Goal: Complete application form: Complete application form

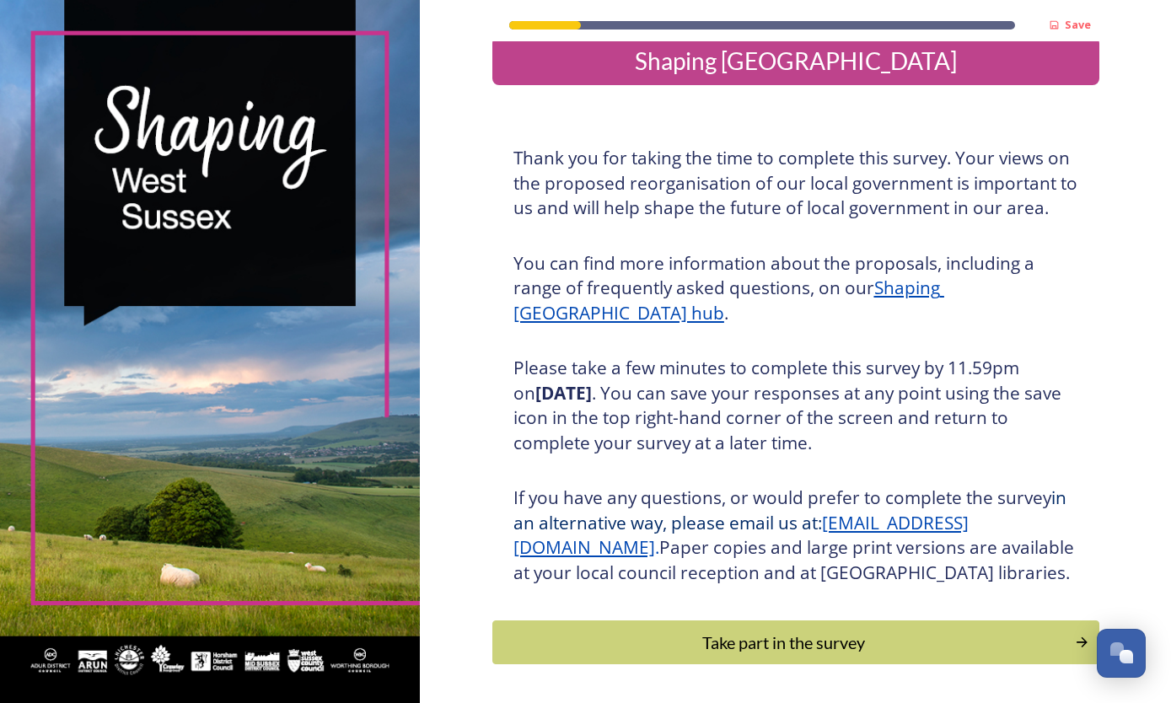
scroll to position [22, 0]
click at [863, 656] on div "Take part in the survey" at bounding box center [784, 643] width 564 height 25
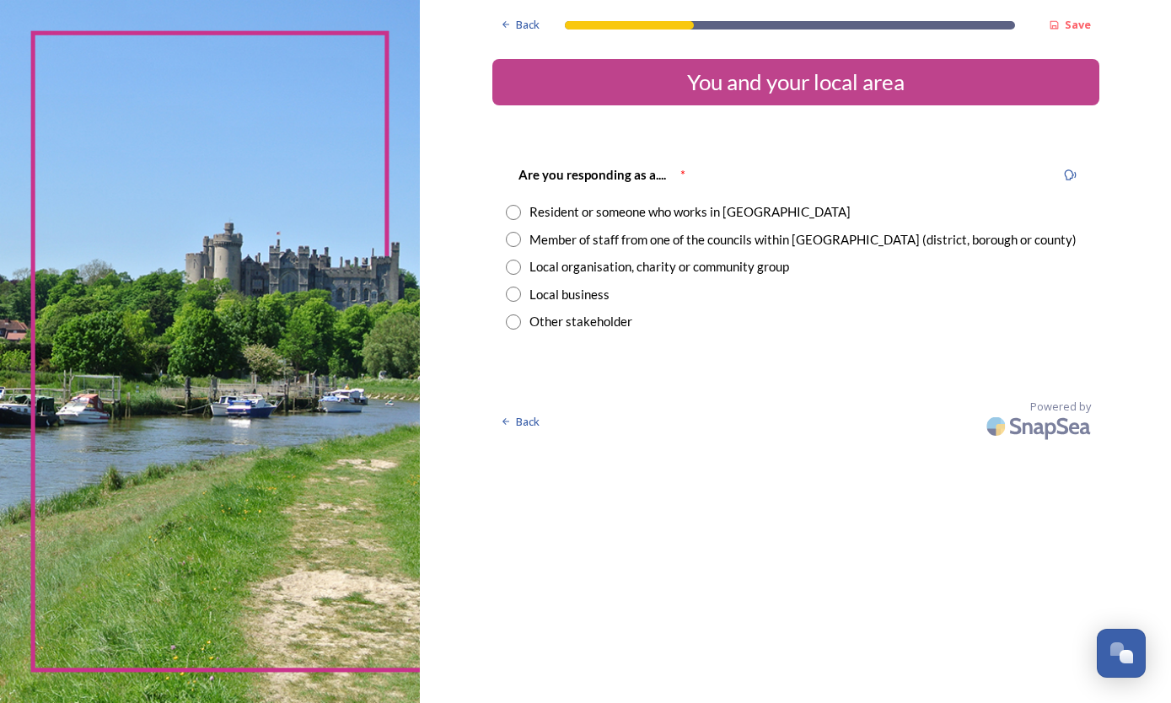
click at [520, 204] on div "Resident or someone who works in [GEOGRAPHIC_DATA]" at bounding box center [796, 211] width 580 height 19
radio input "true"
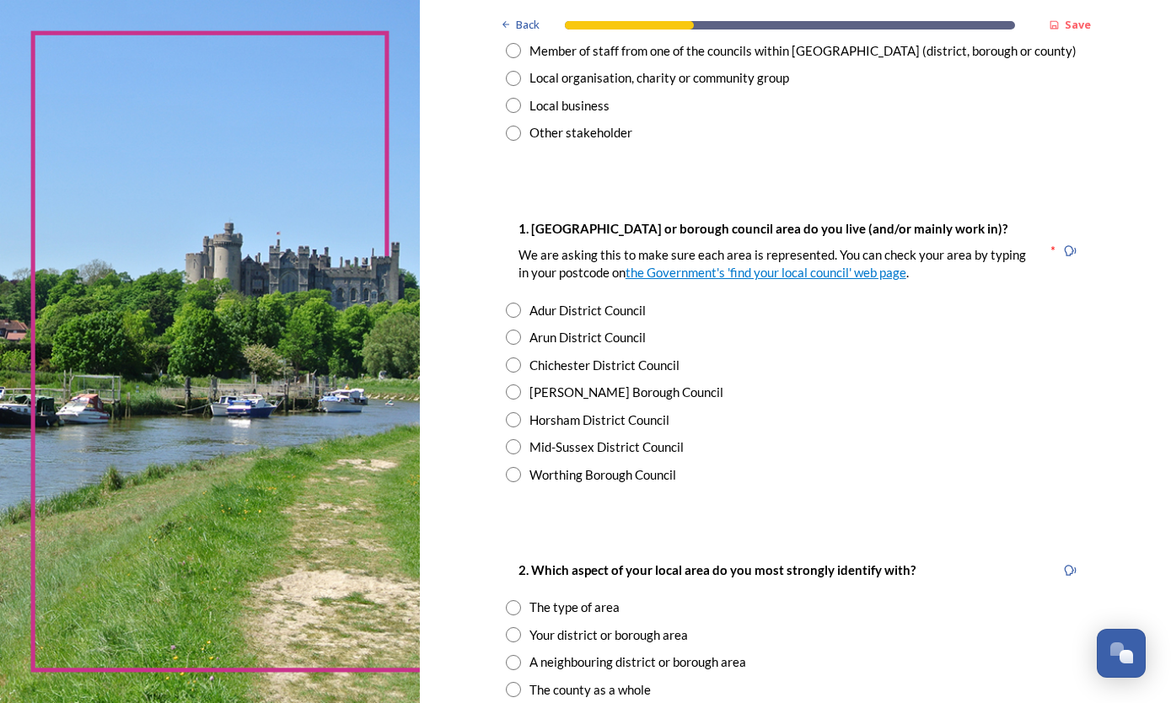
scroll to position [189, 0]
click at [515, 415] on input "radio" at bounding box center [513, 419] width 15 height 15
radio input "true"
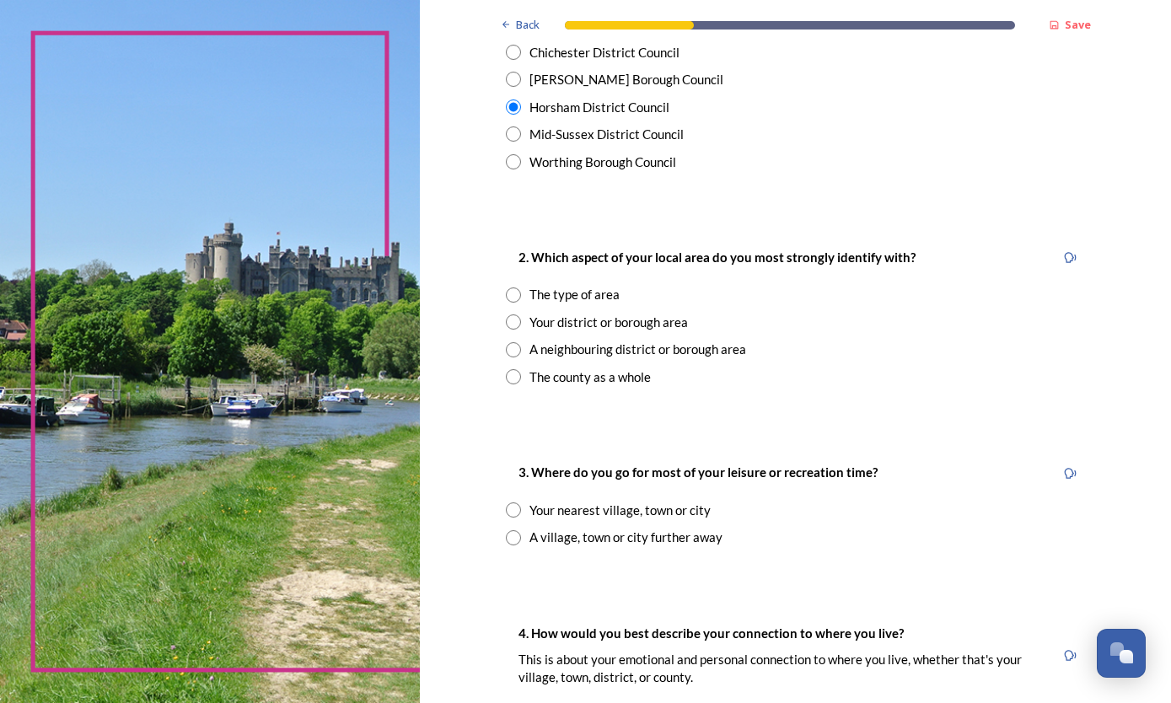
scroll to position [503, 0]
click at [509, 287] on input "radio" at bounding box center [513, 294] width 15 height 15
radio input "true"
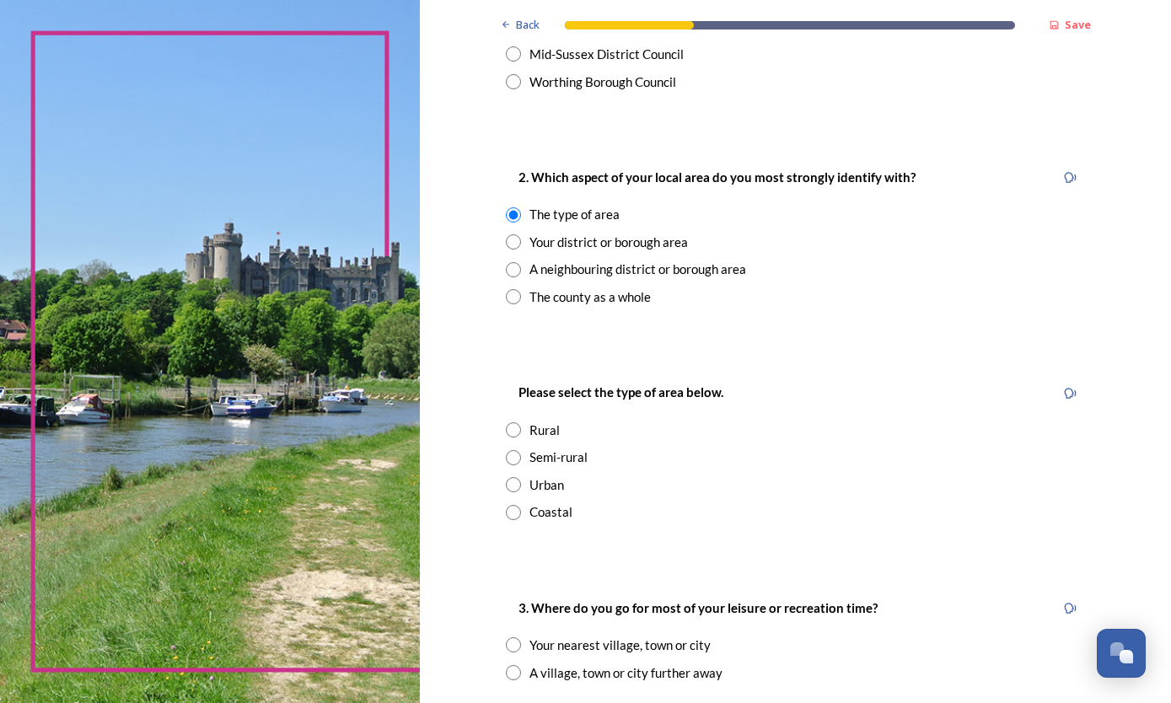
scroll to position [582, 0]
click at [530, 421] on div "Rural" at bounding box center [545, 430] width 30 height 19
radio input "true"
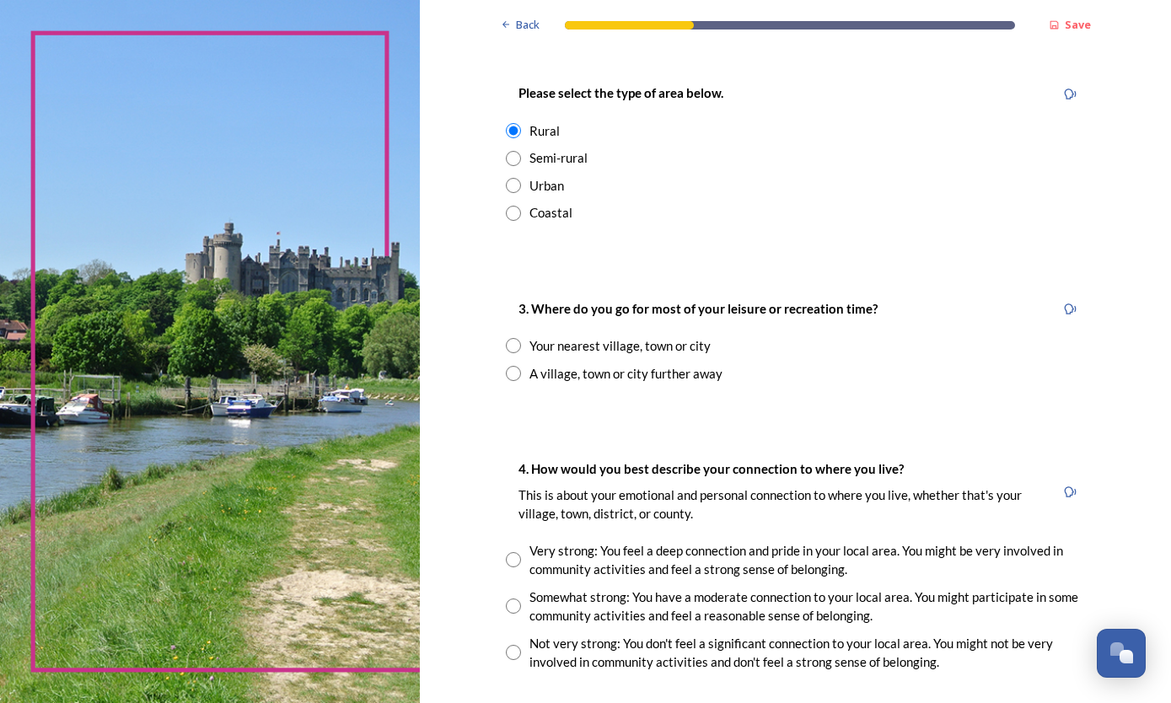
scroll to position [881, 0]
click at [531, 337] on div "Your nearest village, town or city" at bounding box center [620, 345] width 181 height 19
radio input "true"
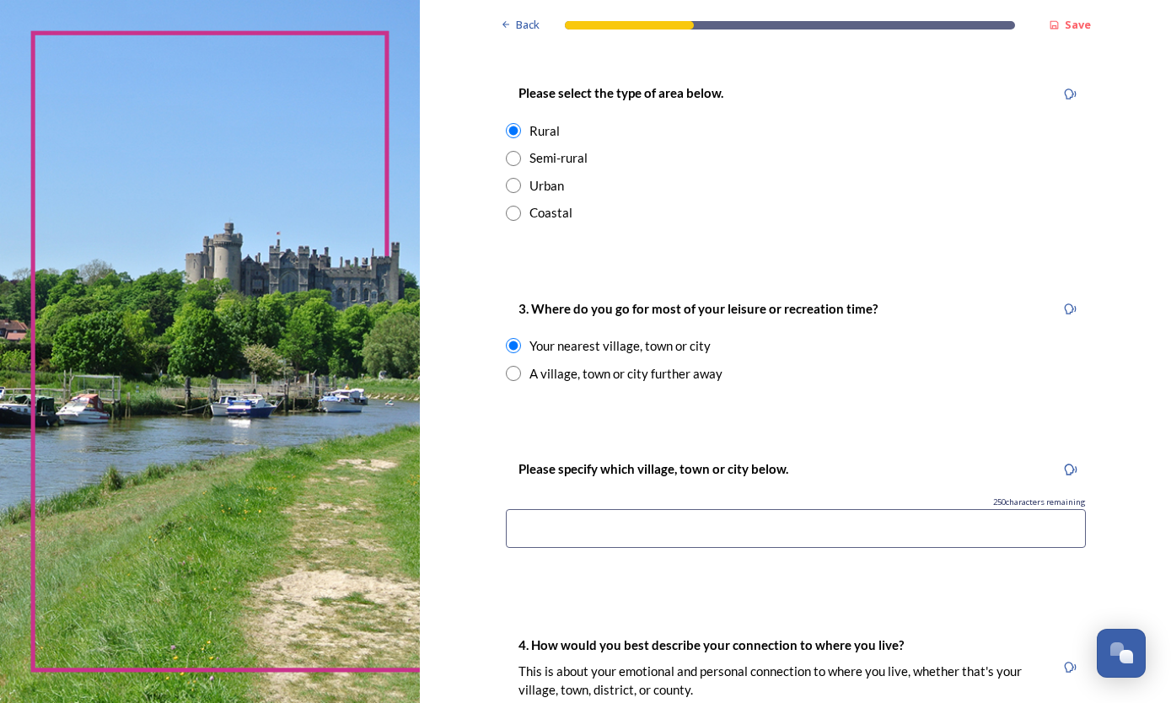
click at [549, 509] on input at bounding box center [796, 528] width 580 height 39
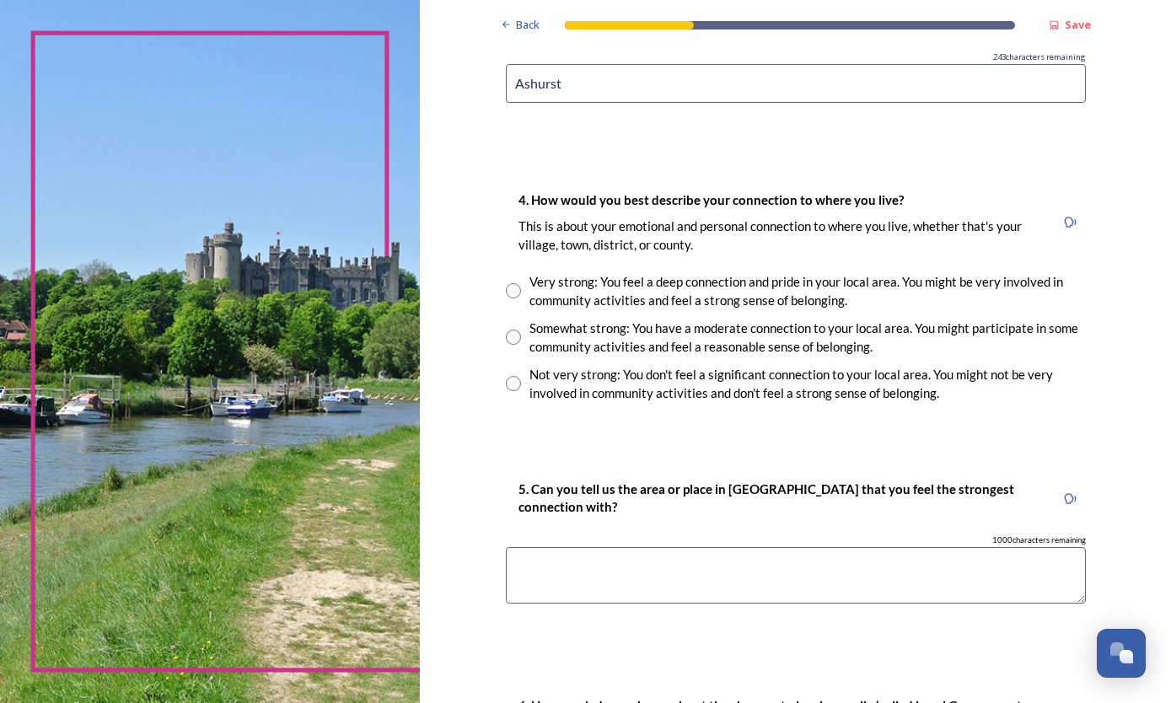
scroll to position [1327, 0]
type input "Ashurst"
click at [518, 272] on div "Very strong: You feel a deep connection and pride in your local area. You might…" at bounding box center [796, 291] width 580 height 38
radio input "true"
click at [522, 546] on textarea at bounding box center [796, 574] width 580 height 56
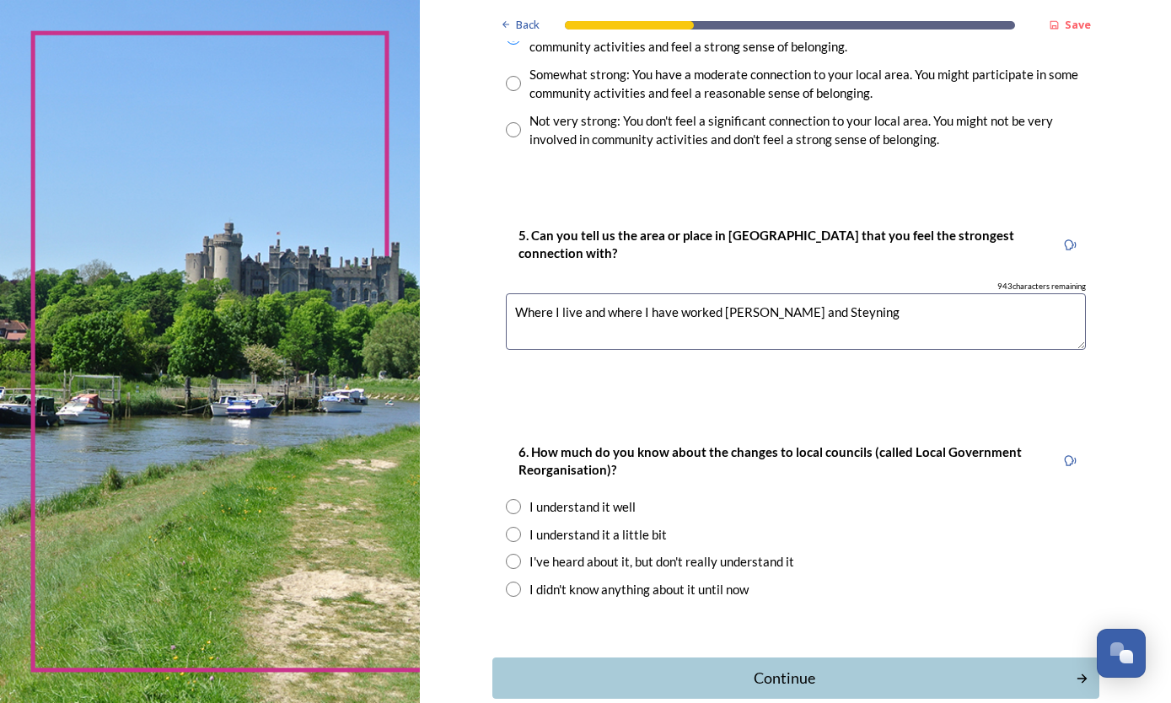
scroll to position [1579, 0]
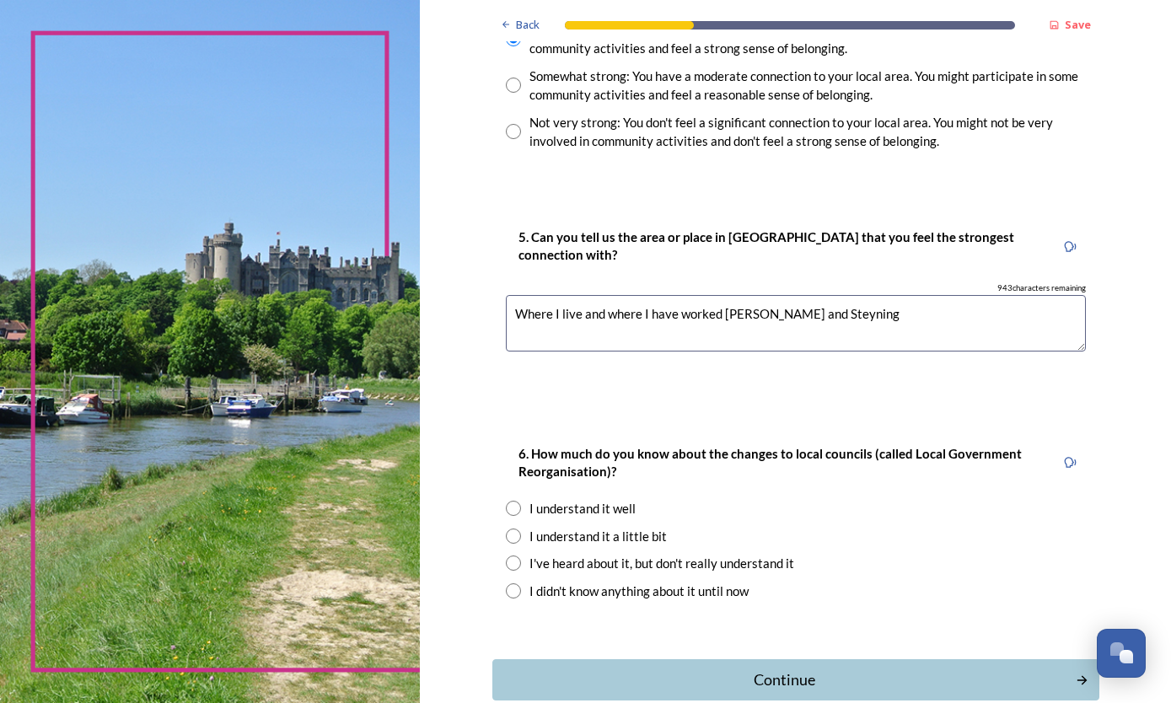
type textarea "Where I live and where I have worked [PERSON_NAME] and Steyning"
click at [506, 529] on input "radio" at bounding box center [513, 536] width 15 height 15
radio input "true"
click at [855, 669] on div "Continue" at bounding box center [785, 680] width 566 height 23
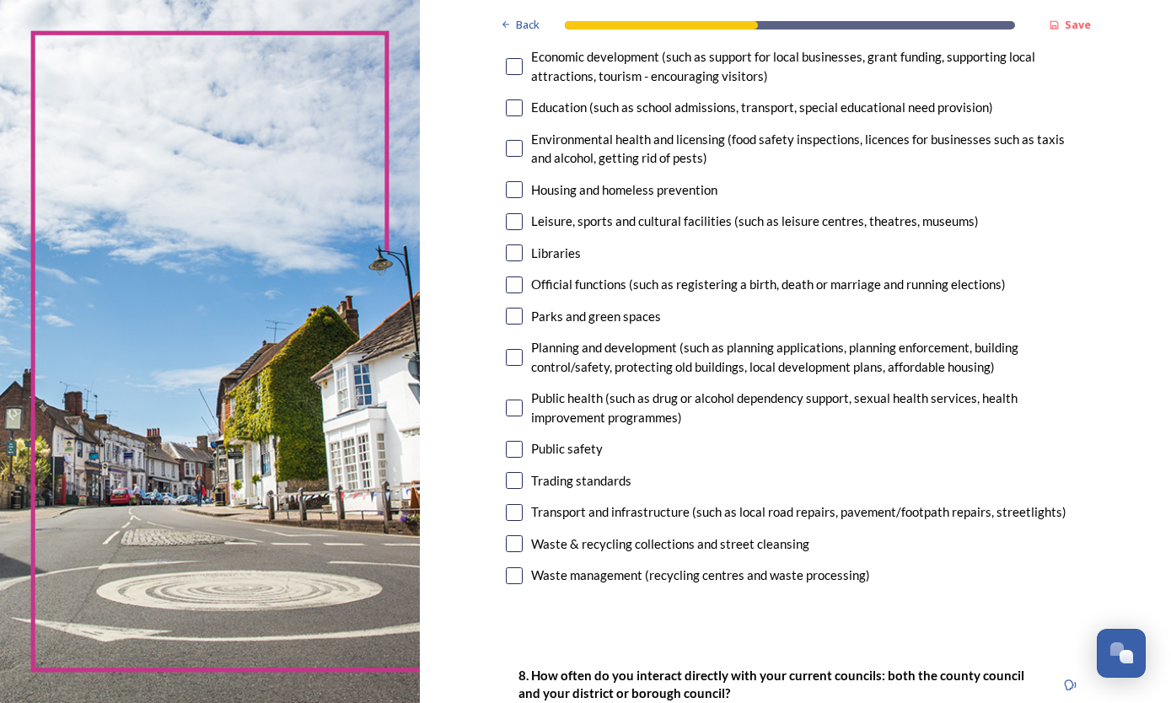
scroll to position [336, 0]
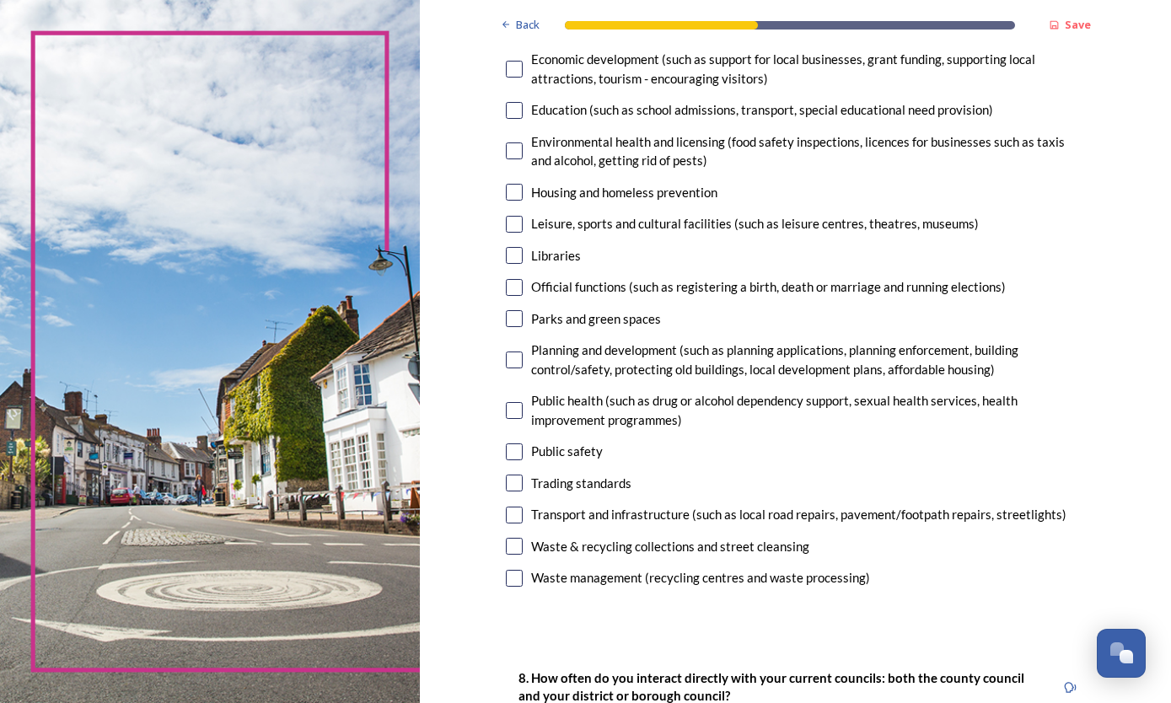
click at [506, 320] on input "checkbox" at bounding box center [514, 318] width 17 height 17
checkbox input "true"
click at [496, 354] on div "7. Council services will continue, no matter what the local government structur…" at bounding box center [795, 210] width 607 height 798
click at [497, 358] on div "7. Council services will continue, no matter what the local government structur…" at bounding box center [795, 210] width 607 height 798
click at [492, 358] on div "7. Council services will continue, no matter what the local government structur…" at bounding box center [795, 210] width 607 height 798
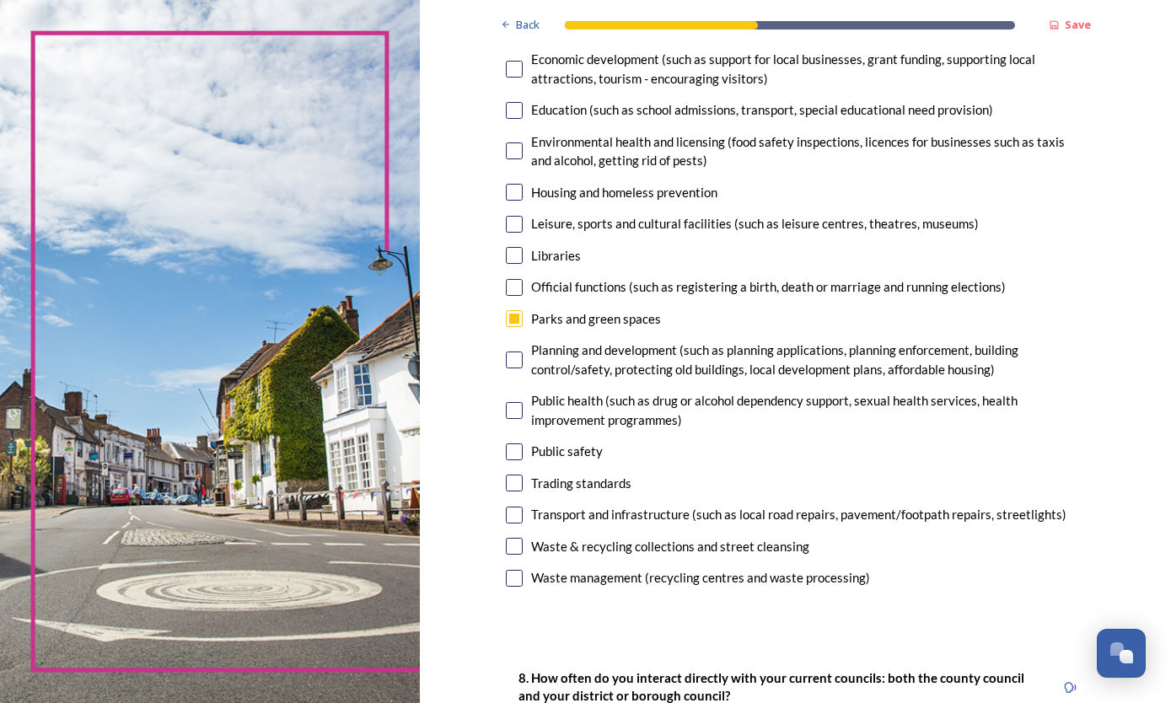
click at [531, 368] on div "Planning and development (such as planning applications, planning enforcement, …" at bounding box center [808, 360] width 555 height 38
click at [531, 345] on div "Planning and development (such as planning applications, planning enforcement, …" at bounding box center [808, 360] width 555 height 38
click at [526, 347] on div "Planning and development (such as planning applications, planning enforcement, …" at bounding box center [796, 360] width 580 height 38
checkbox input "true"
click at [525, 396] on div "Public health (such as drug or alcohol dependency support, sexual health servic…" at bounding box center [796, 410] width 580 height 38
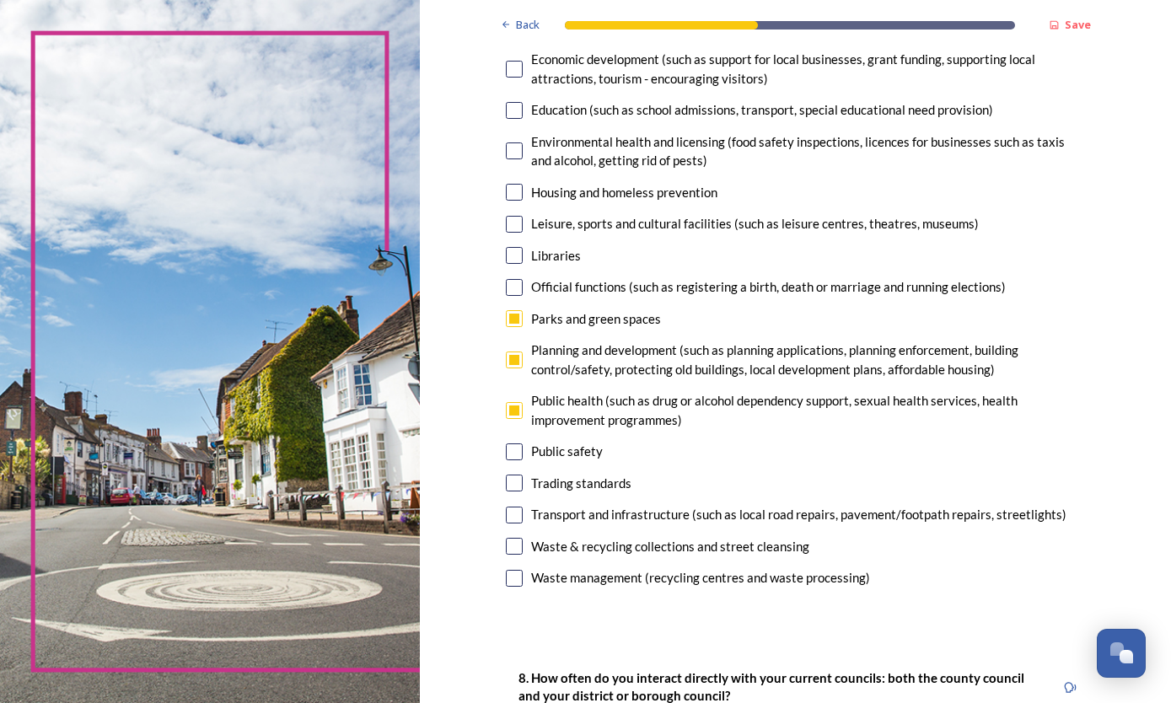
checkbox input "true"
click at [518, 507] on input "checkbox" at bounding box center [514, 515] width 17 height 17
checkbox input "true"
click at [531, 537] on div "Waste & recycling collections and street cleansing" at bounding box center [670, 546] width 278 height 19
checkbox input "true"
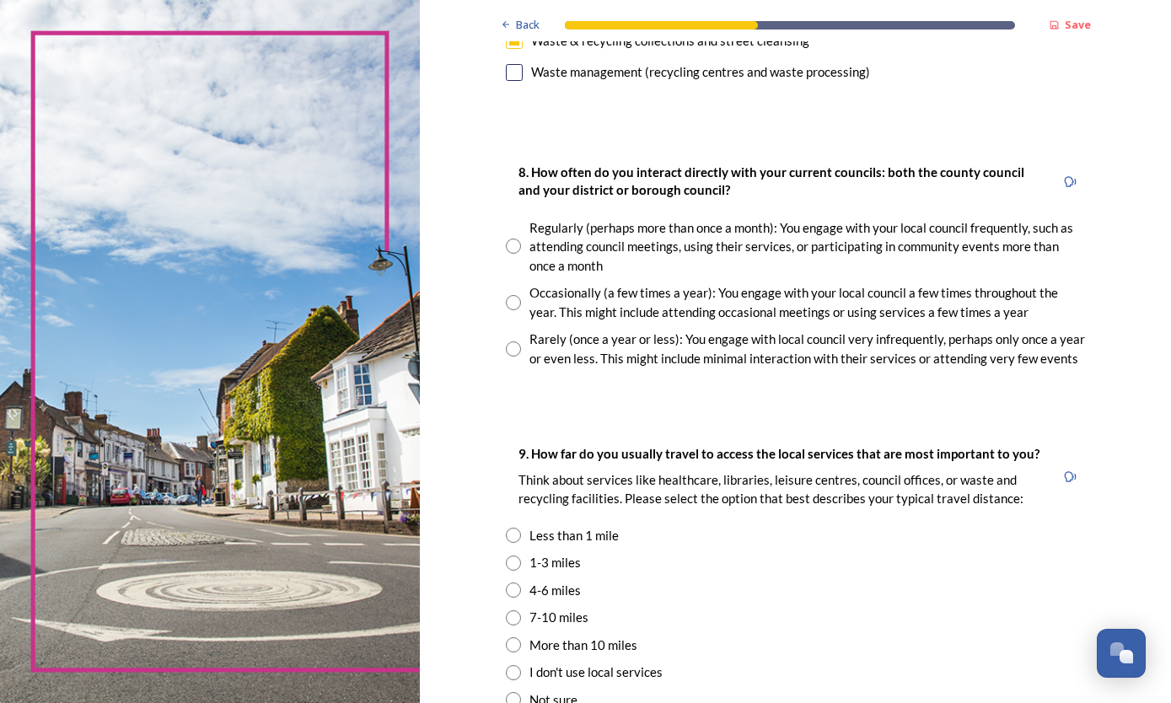
scroll to position [842, 0]
click at [506, 340] on div "Rarely (once a year or less): You engage with local council very infrequently, …" at bounding box center [796, 349] width 580 height 38
radio input "true"
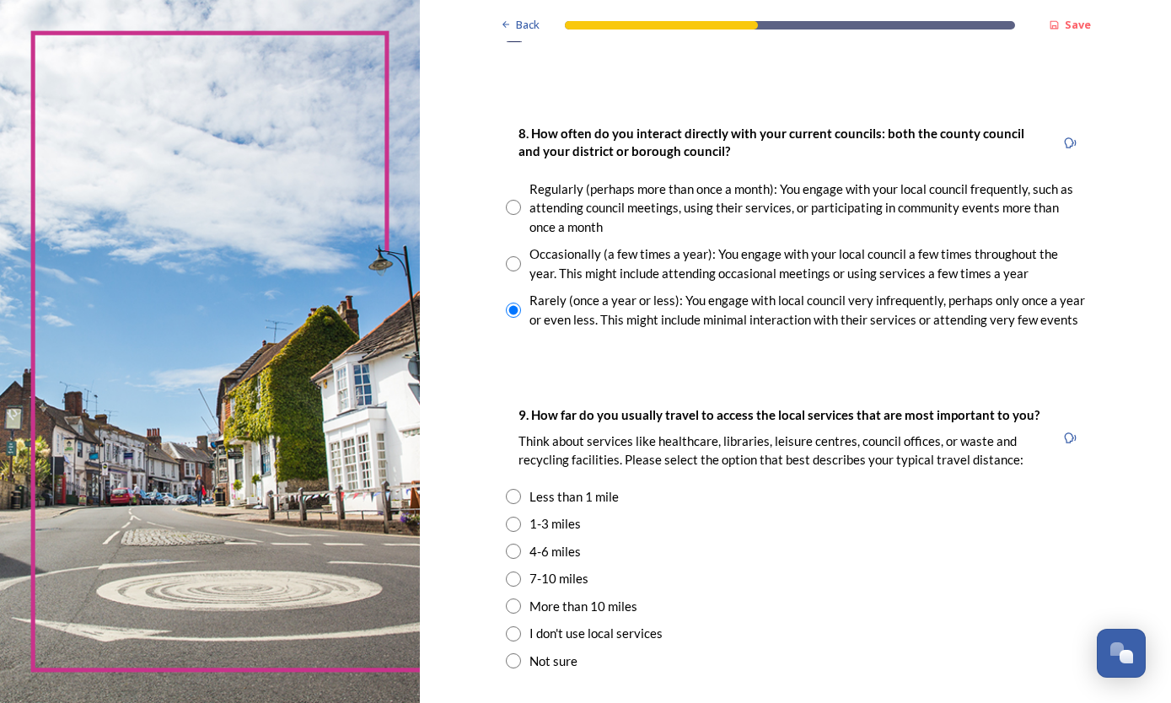
scroll to position [893, 0]
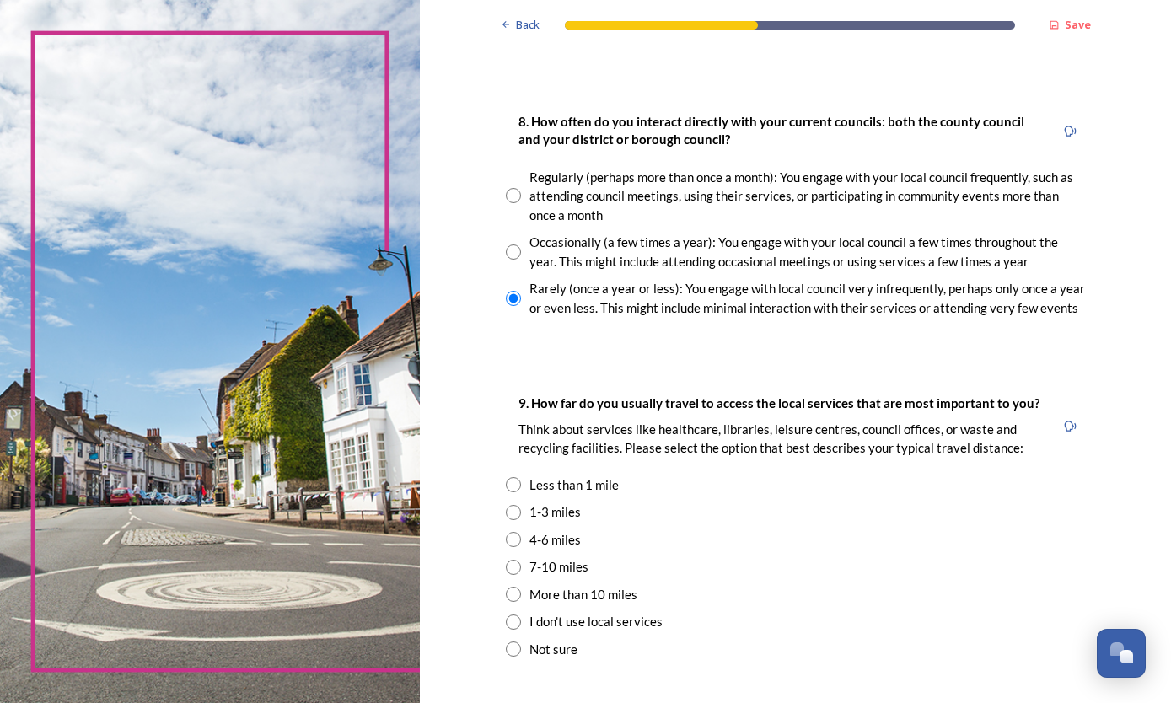
click at [506, 530] on div "4-6 miles" at bounding box center [796, 539] width 580 height 19
radio input "true"
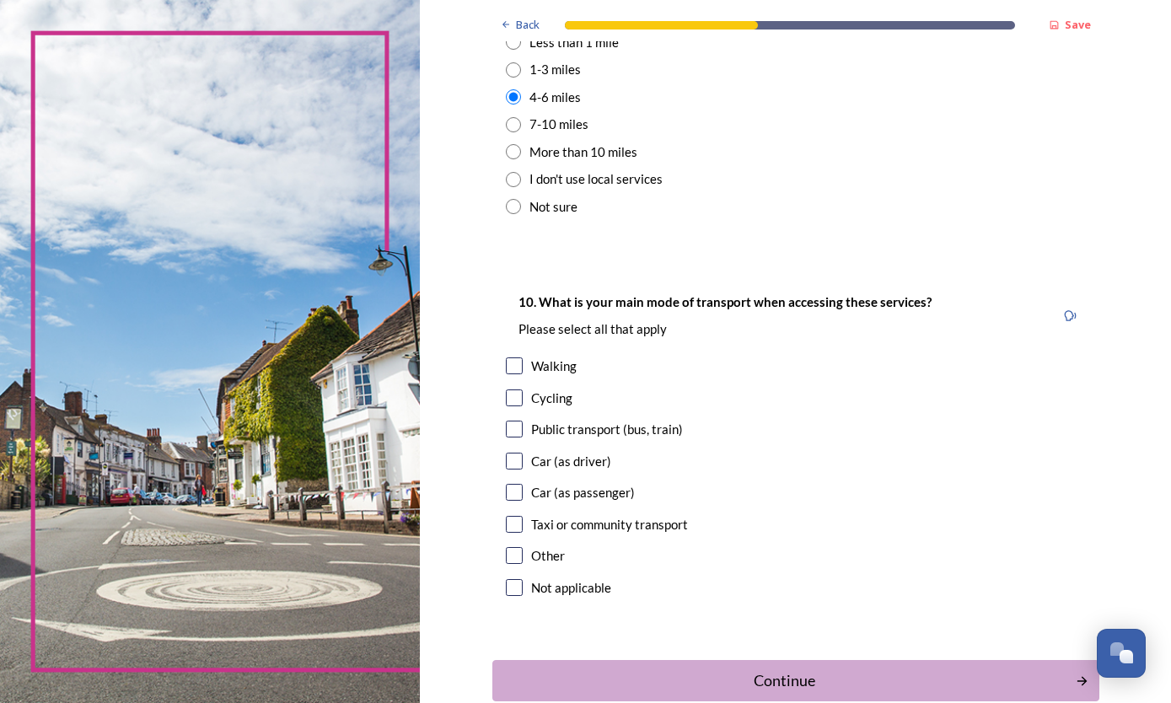
scroll to position [1334, 0]
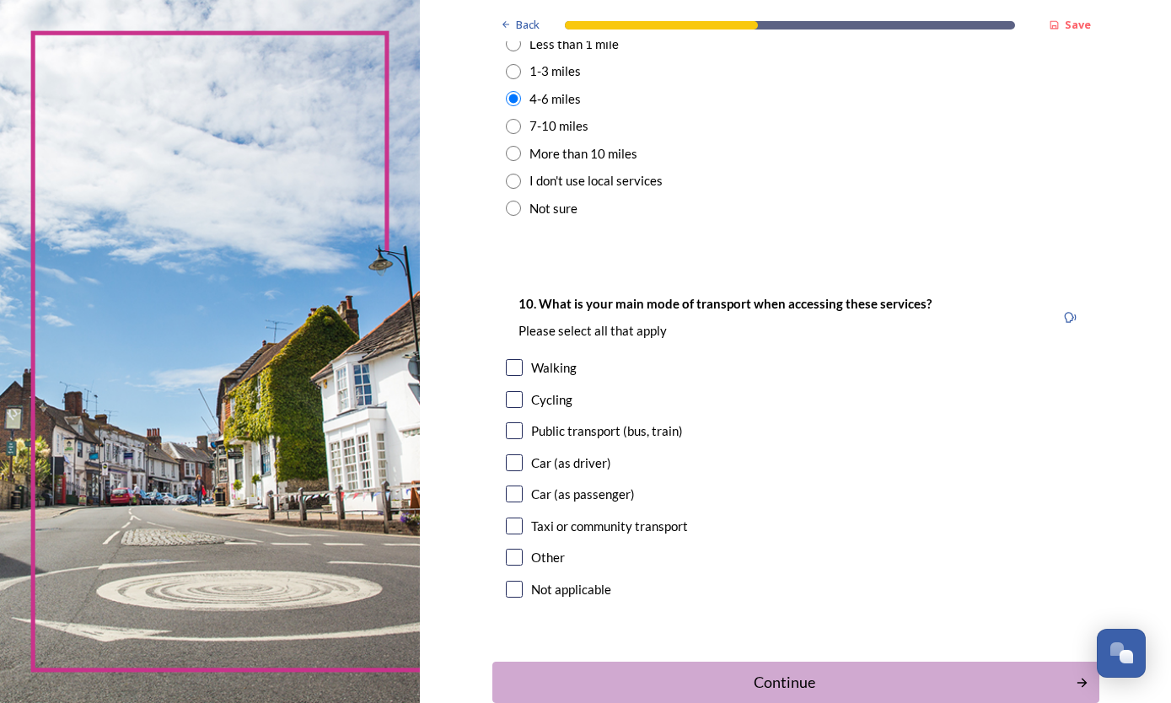
click at [506, 454] on input "checkbox" at bounding box center [514, 462] width 17 height 17
checkbox input "true"
click at [761, 671] on div "Continue" at bounding box center [785, 682] width 566 height 23
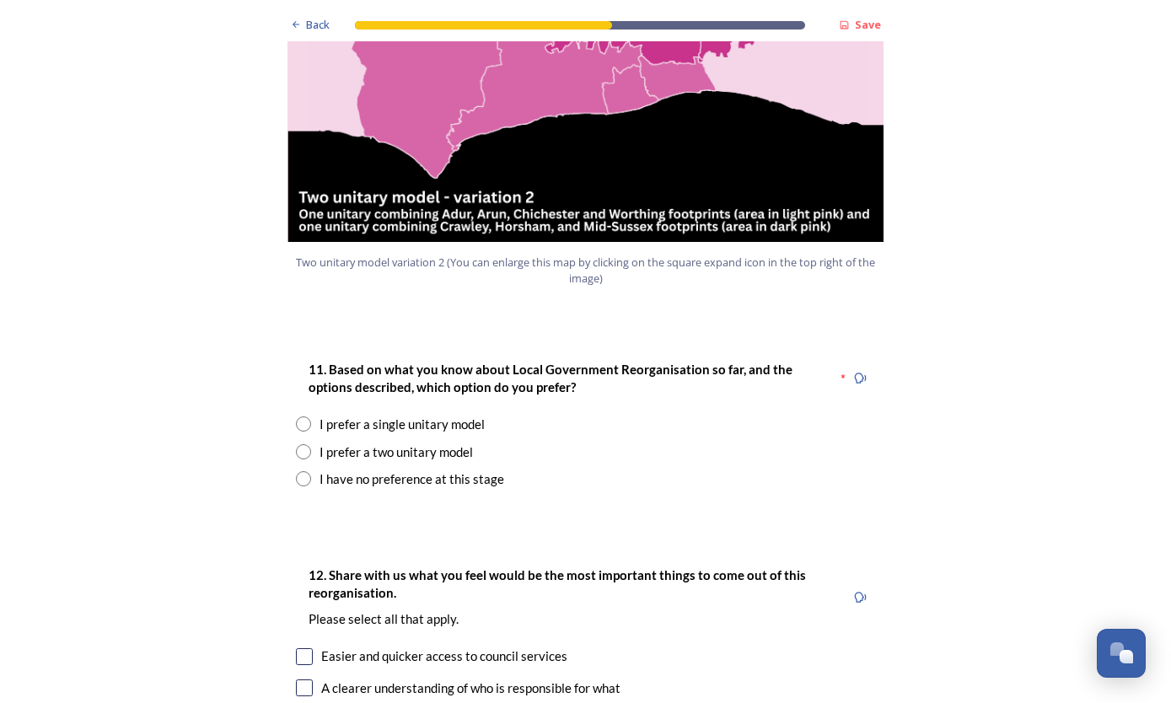
scroll to position [2000, 0]
click at [290, 395] on div "11. Based on what you know about Local Government Reorganisation so far, and th…" at bounding box center [585, 424] width 607 height 164
click at [294, 400] on div "11. Based on what you know about Local Government Reorganisation so far, and th…" at bounding box center [585, 424] width 607 height 164
click at [298, 444] on input "radio" at bounding box center [303, 451] width 15 height 15
radio input "true"
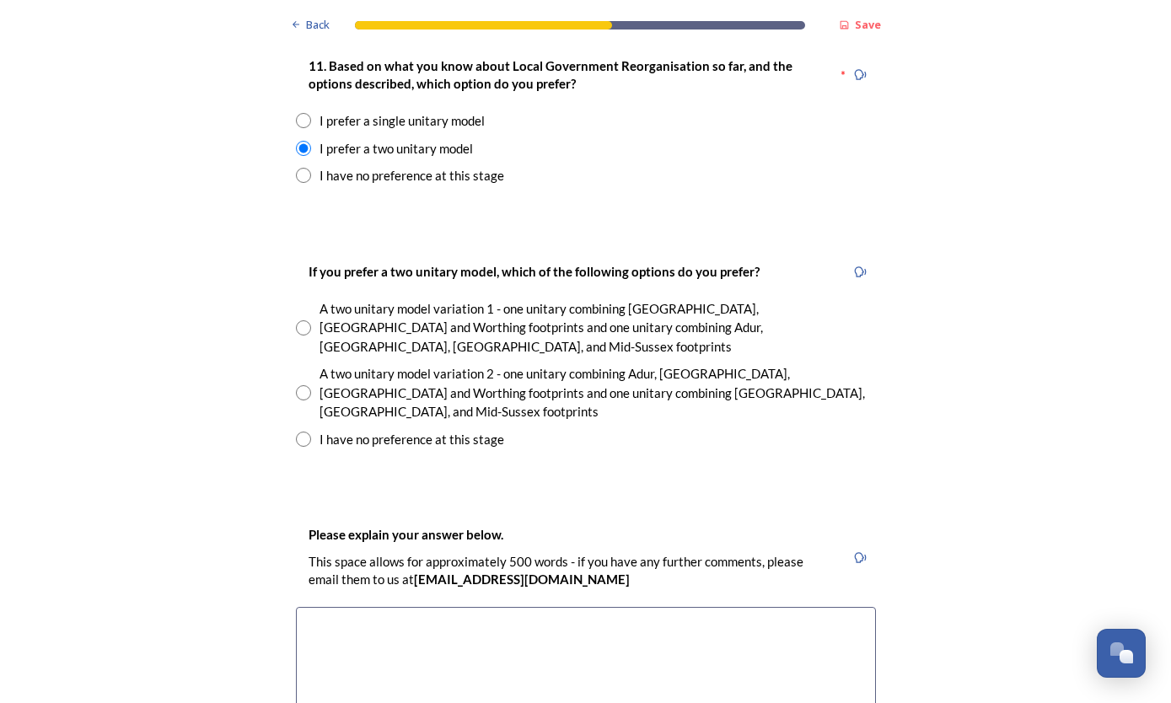
scroll to position [2305, 0]
click at [160, 585] on div "Back Save Prioritising future services As explained on our Shaping [GEOGRAPHIC_…" at bounding box center [585, 641] width 1171 height 5892
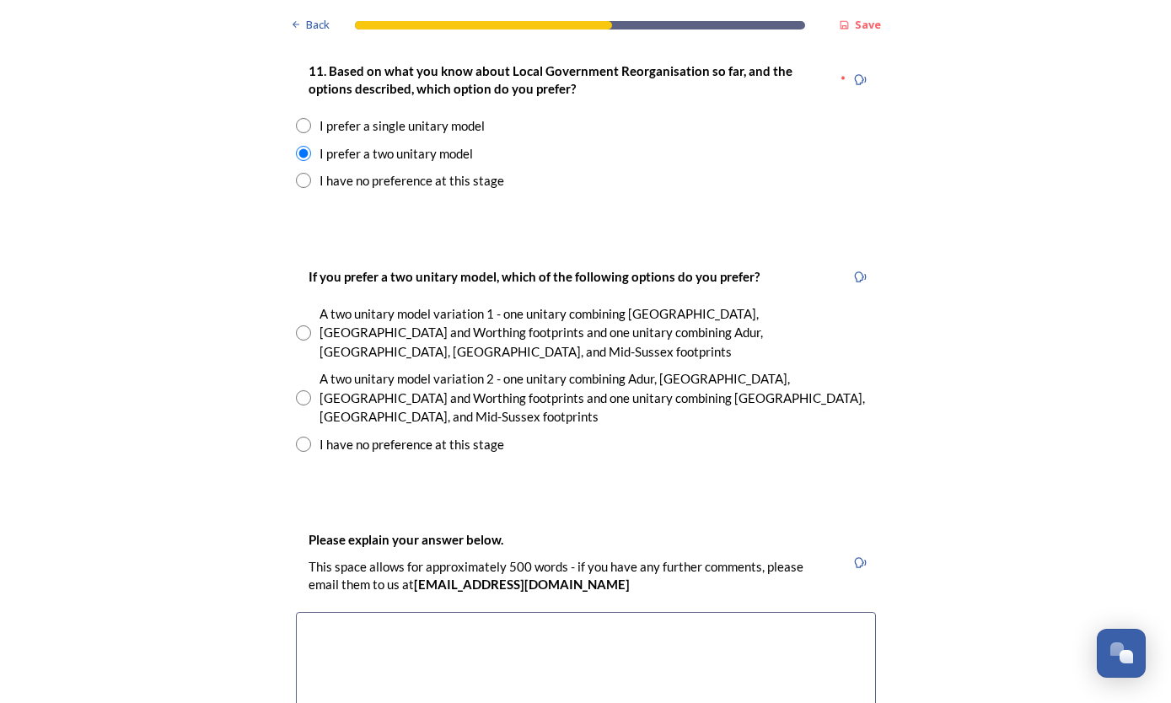
scroll to position [2299, 0]
click at [296, 369] on div "A two unitary model variation 2 - one unitary combining Adur, [GEOGRAPHIC_DATA]…" at bounding box center [586, 397] width 580 height 57
radio input "true"
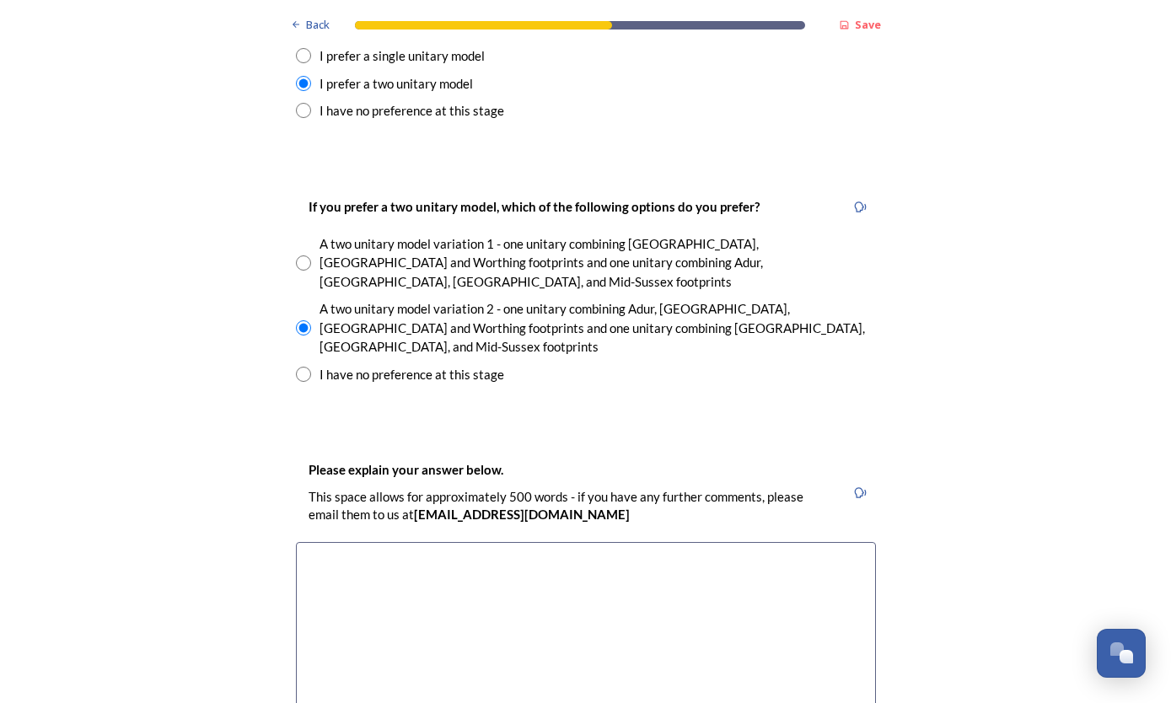
scroll to position [2369, 0]
click at [329, 542] on textarea at bounding box center [586, 637] width 580 height 190
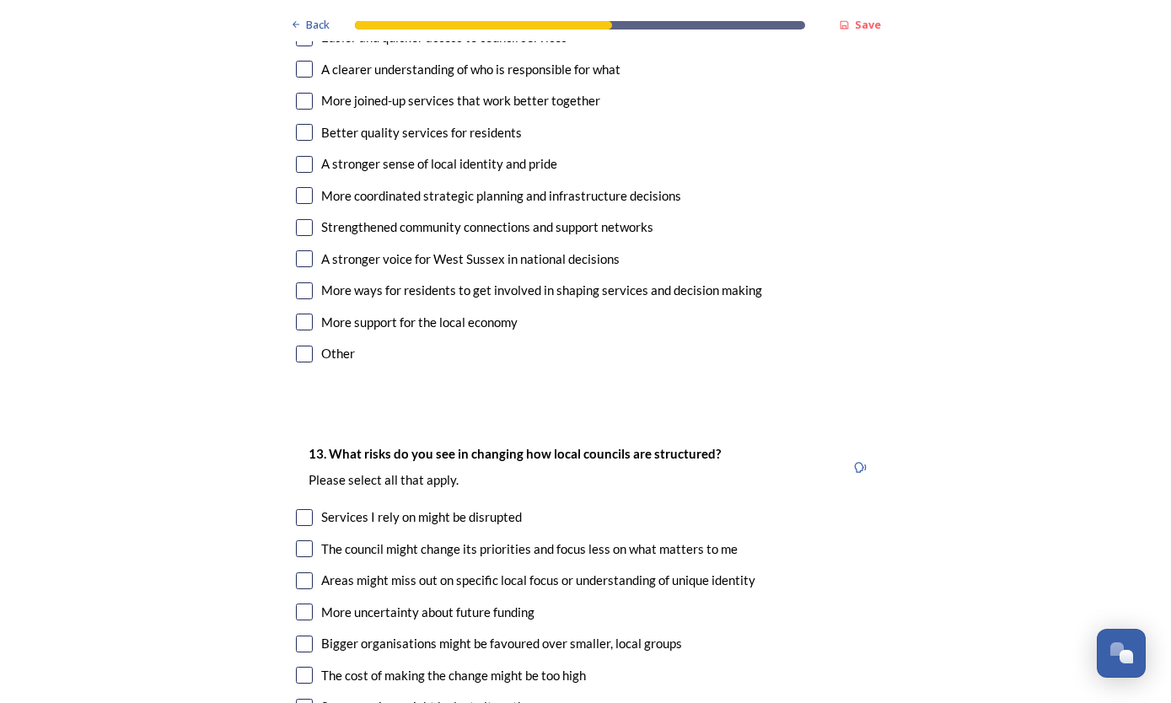
scroll to position [3246, 0]
type textarea "I am completely against this whole idea as the areas to be amalgamated are comp…"
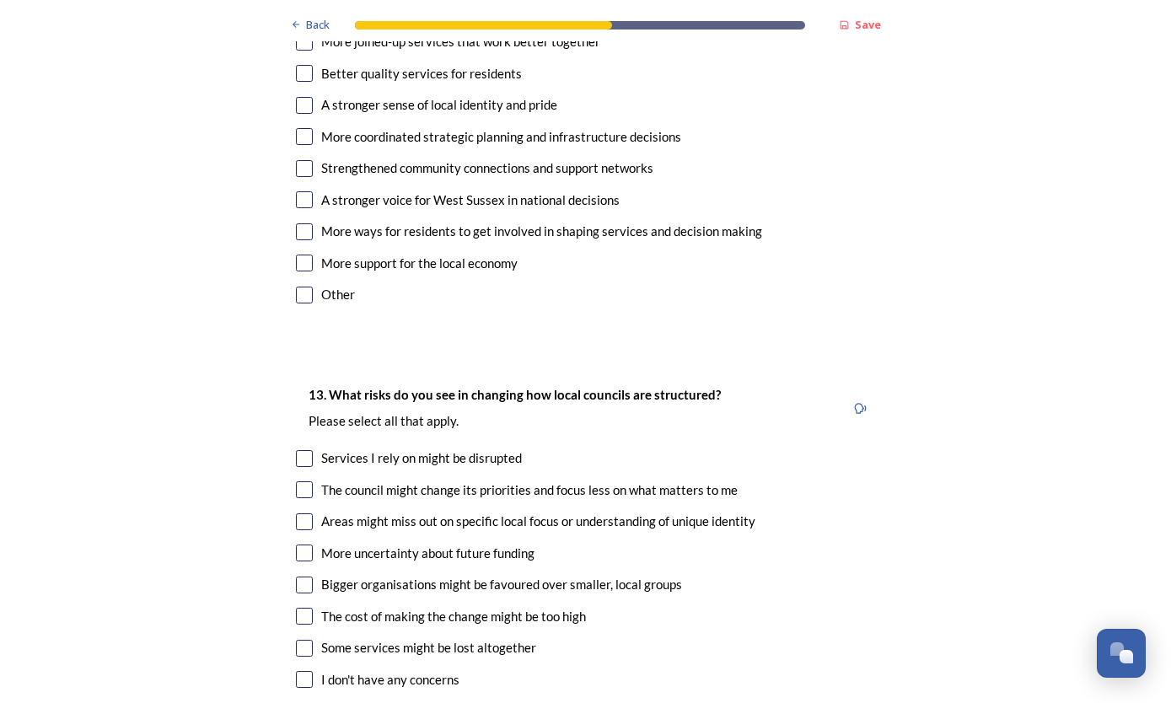
scroll to position [3305, 0]
click at [320, 481] on div "The council might change its priorities and focus less on what matters to me" at bounding box center [586, 490] width 580 height 19
checkbox input "true"
click at [312, 514] on input "checkbox" at bounding box center [304, 522] width 17 height 17
checkbox input "true"
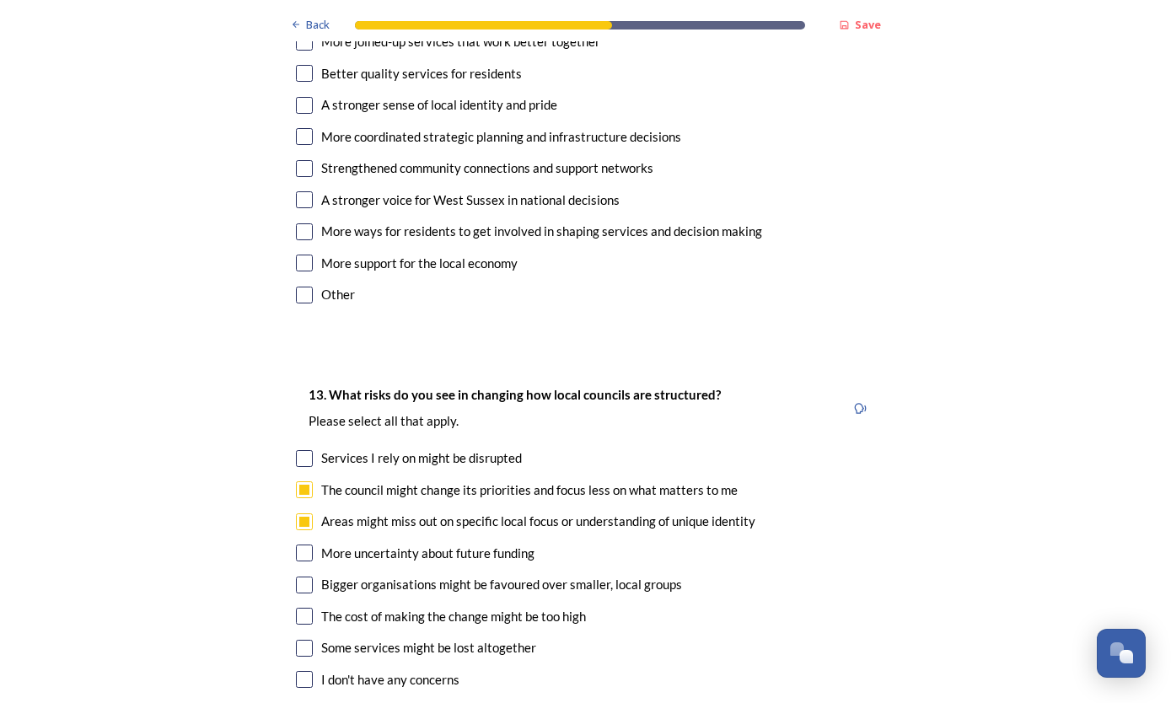
click at [304, 545] on input "checkbox" at bounding box center [304, 553] width 17 height 17
checkbox input "true"
click at [317, 575] on div "Bigger organisations might be favoured over smaller, local groups" at bounding box center [586, 584] width 580 height 19
checkbox input "true"
click at [312, 608] on input "checkbox" at bounding box center [304, 616] width 17 height 17
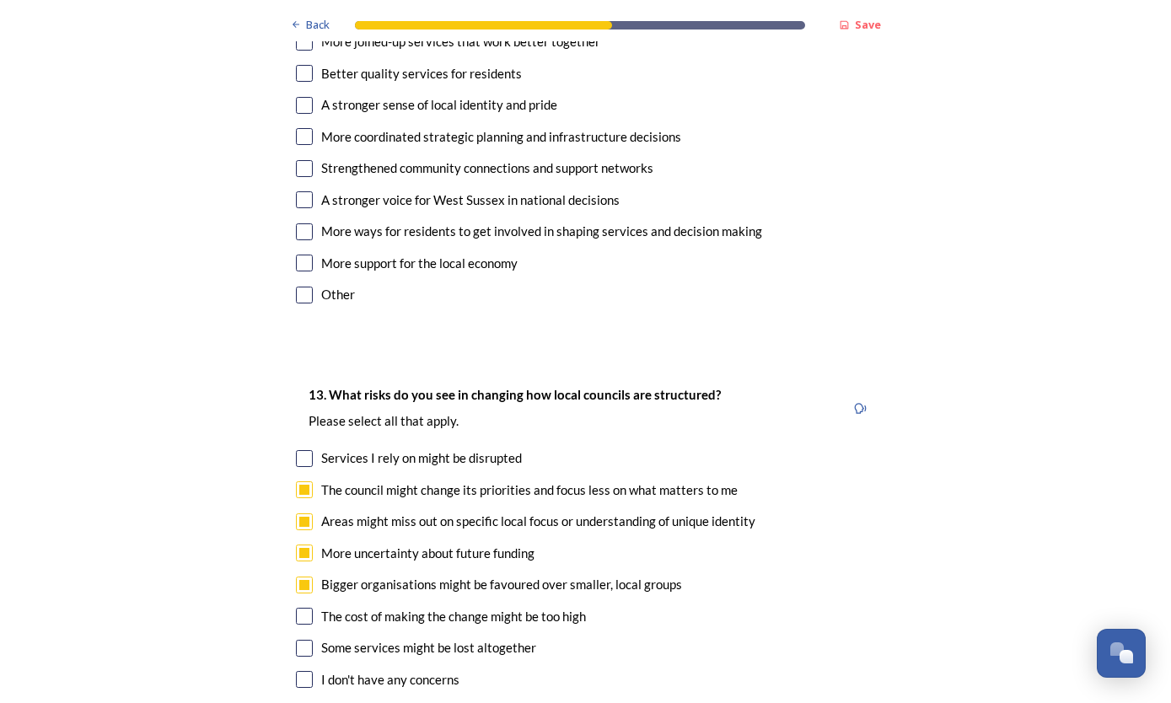
checkbox input "true"
click at [311, 640] on input "checkbox" at bounding box center [304, 648] width 17 height 17
checkbox input "true"
click at [311, 450] on input "checkbox" at bounding box center [304, 458] width 17 height 17
checkbox input "true"
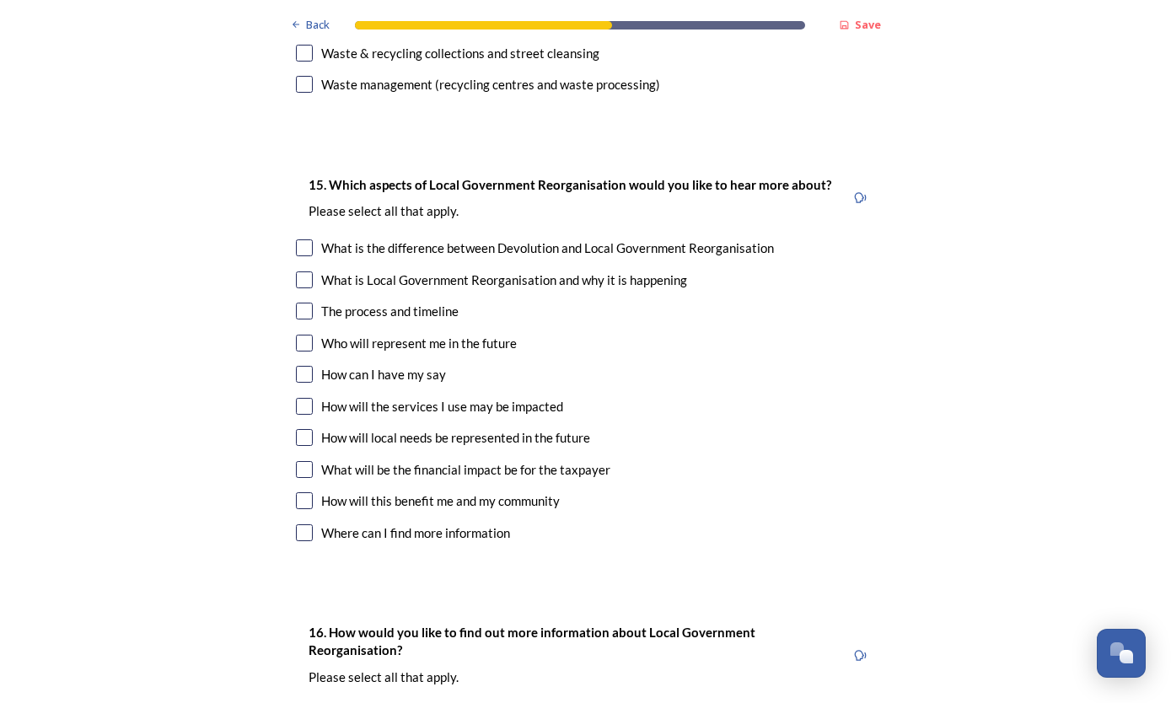
scroll to position [4808, 0]
click at [849, 460] on div "What will be the financial impact be for the taxpayer" at bounding box center [586, 469] width 580 height 19
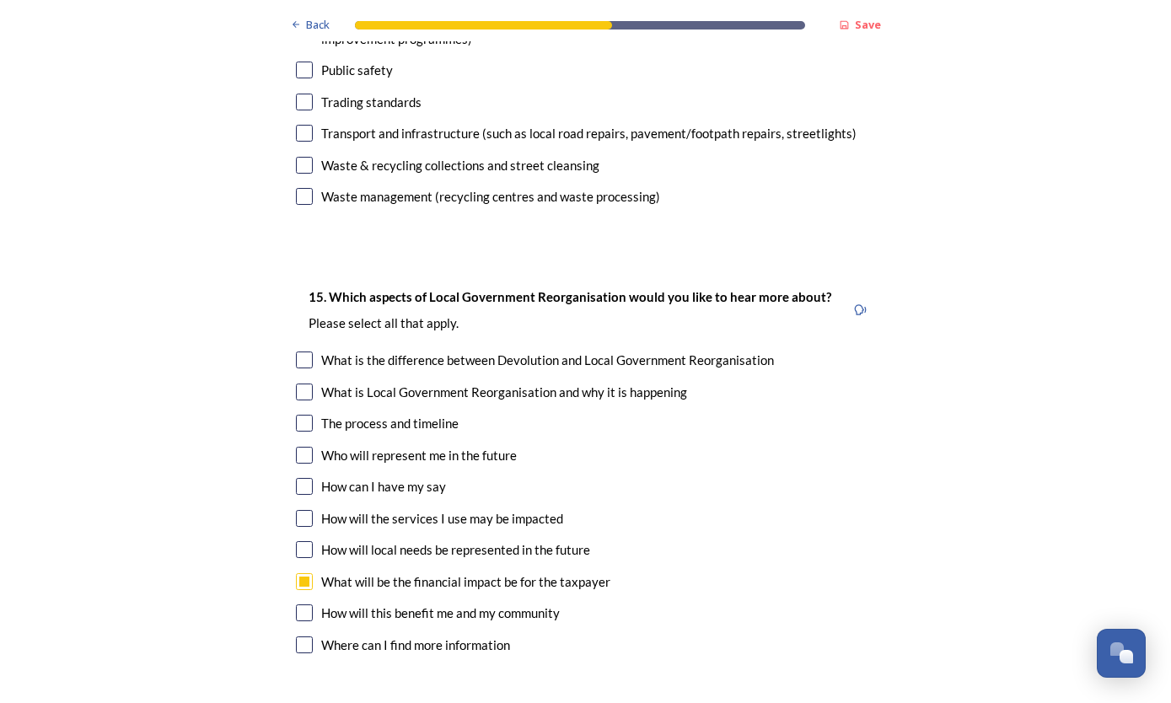
scroll to position [4696, 0]
click at [310, 573] on input "checkbox" at bounding box center [304, 581] width 17 height 17
checkbox input "false"
click at [310, 352] on input "checkbox" at bounding box center [304, 360] width 17 height 17
checkbox input "true"
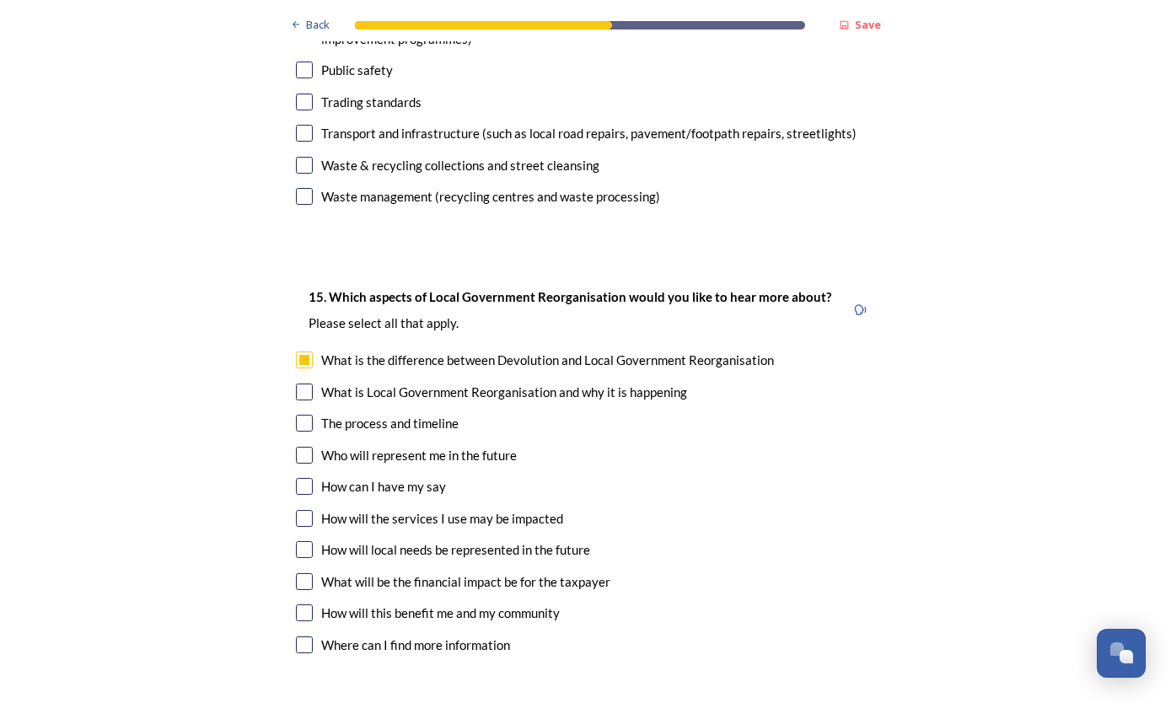
click at [310, 384] on input "checkbox" at bounding box center [304, 392] width 17 height 17
checkbox input "true"
click at [310, 415] on input "checkbox" at bounding box center [304, 423] width 17 height 17
checkbox input "true"
click at [312, 447] on input "checkbox" at bounding box center [304, 455] width 17 height 17
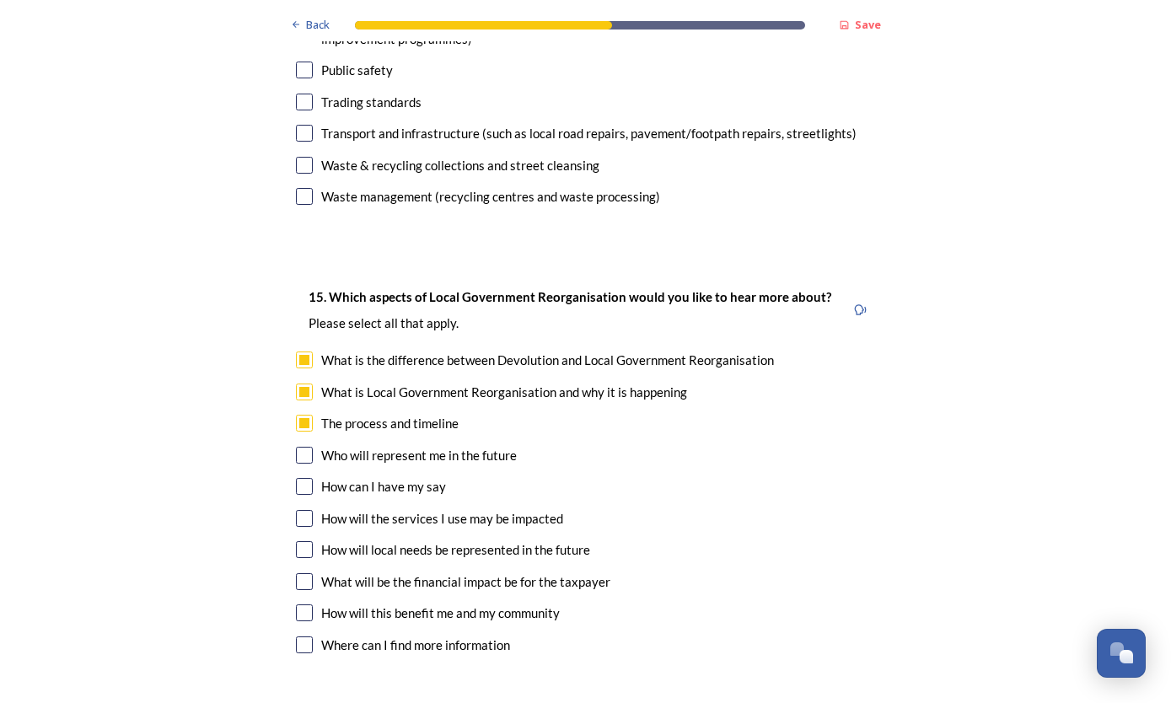
checkbox input "true"
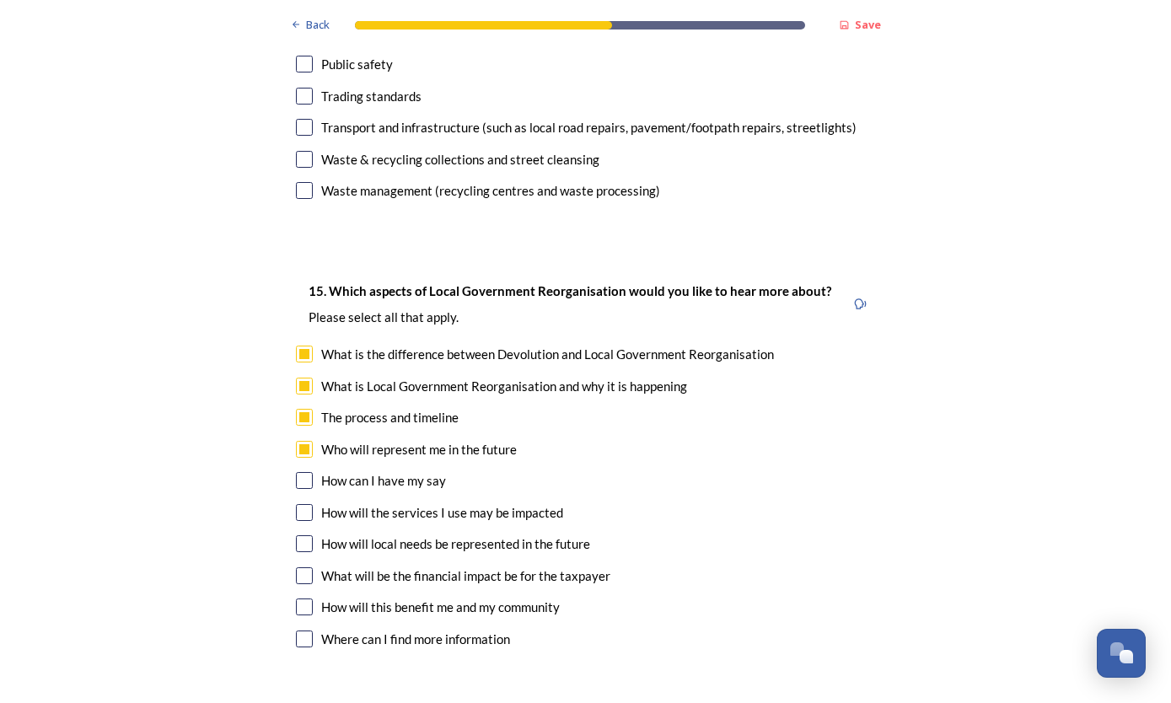
click at [312, 472] on input "checkbox" at bounding box center [304, 480] width 17 height 17
checkbox input "true"
click at [325, 535] on div "How will local needs be represented in the future" at bounding box center [455, 544] width 269 height 19
checkbox input "true"
click at [311, 504] on input "checkbox" at bounding box center [304, 512] width 17 height 17
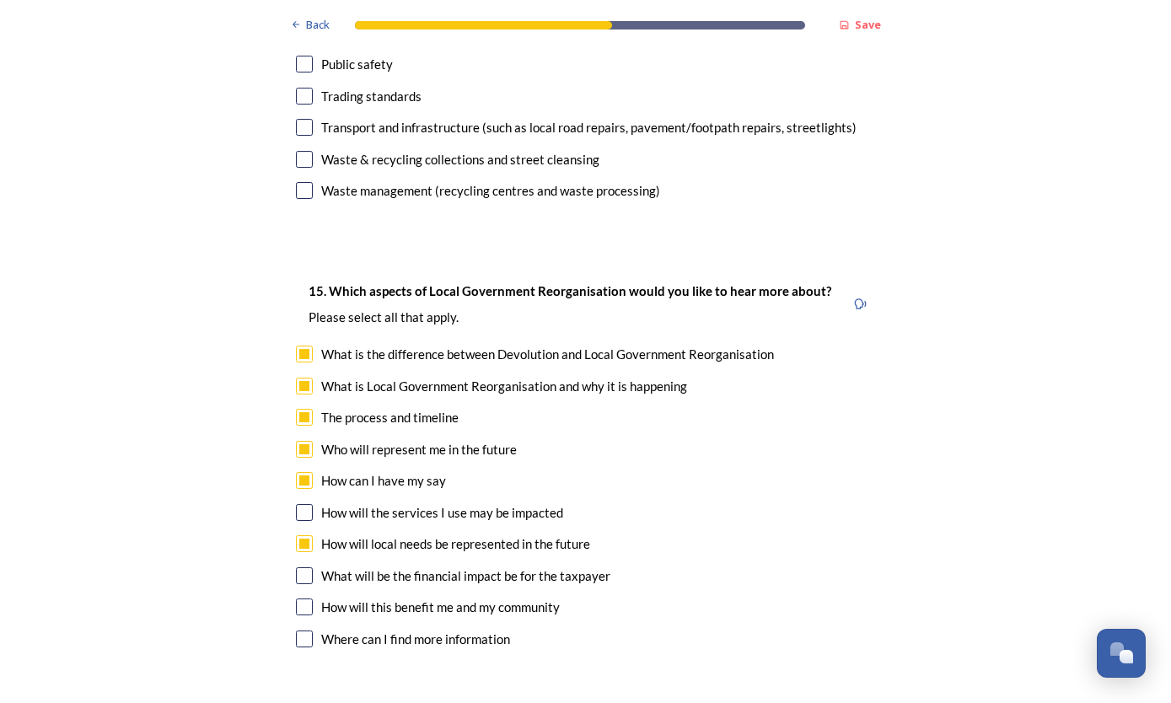
checkbox input "true"
click at [308, 567] on input "checkbox" at bounding box center [304, 575] width 17 height 17
checkbox input "true"
click at [310, 599] on input "checkbox" at bounding box center [304, 607] width 17 height 17
checkbox input "true"
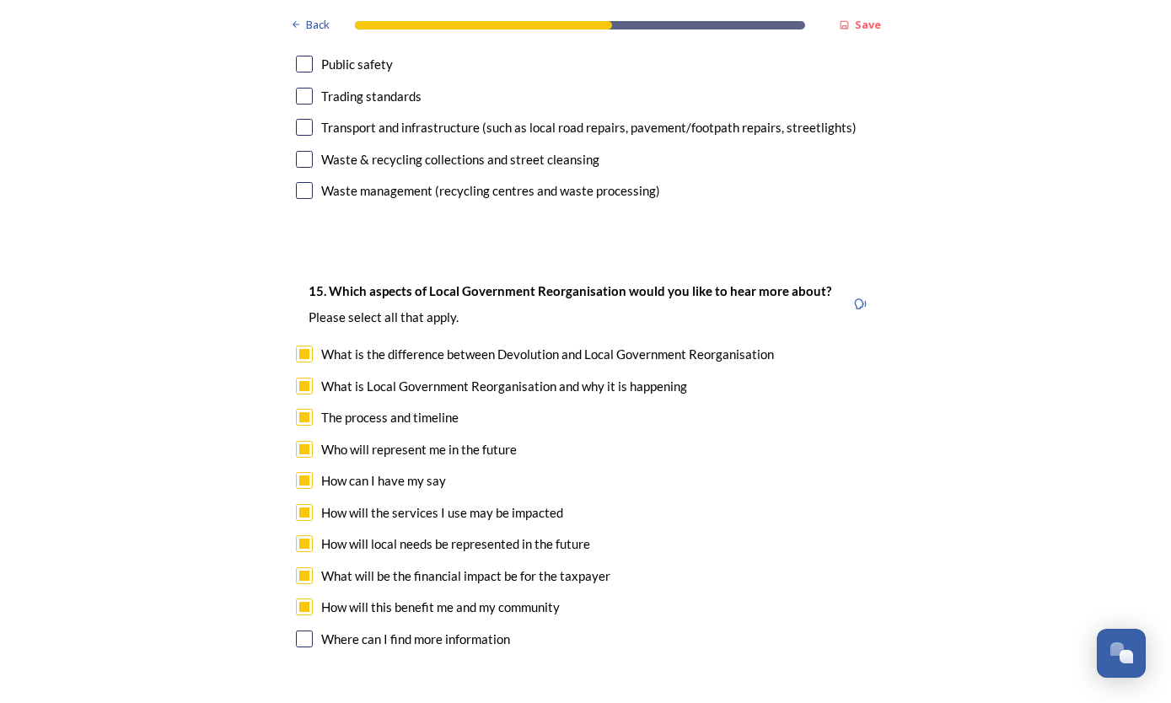
click at [310, 631] on input "checkbox" at bounding box center [304, 639] width 17 height 17
checkbox input "true"
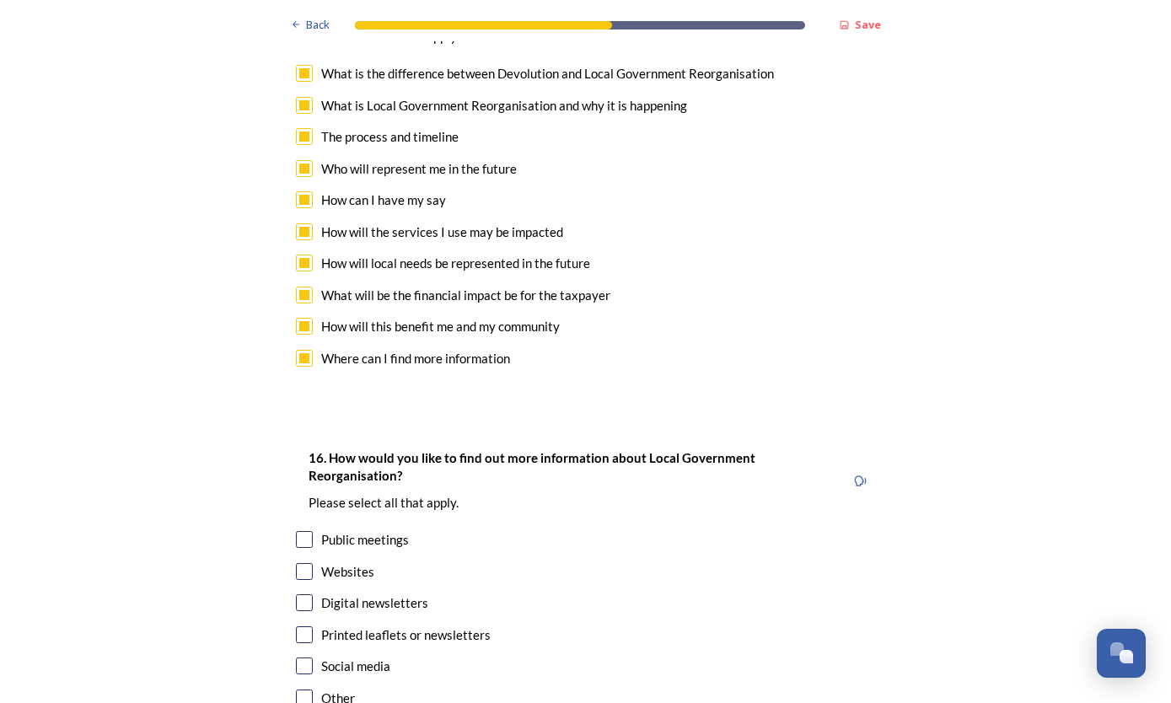
scroll to position [4981, 0]
click at [312, 596] on input "checkbox" at bounding box center [304, 604] width 17 height 17
checkbox input "true"
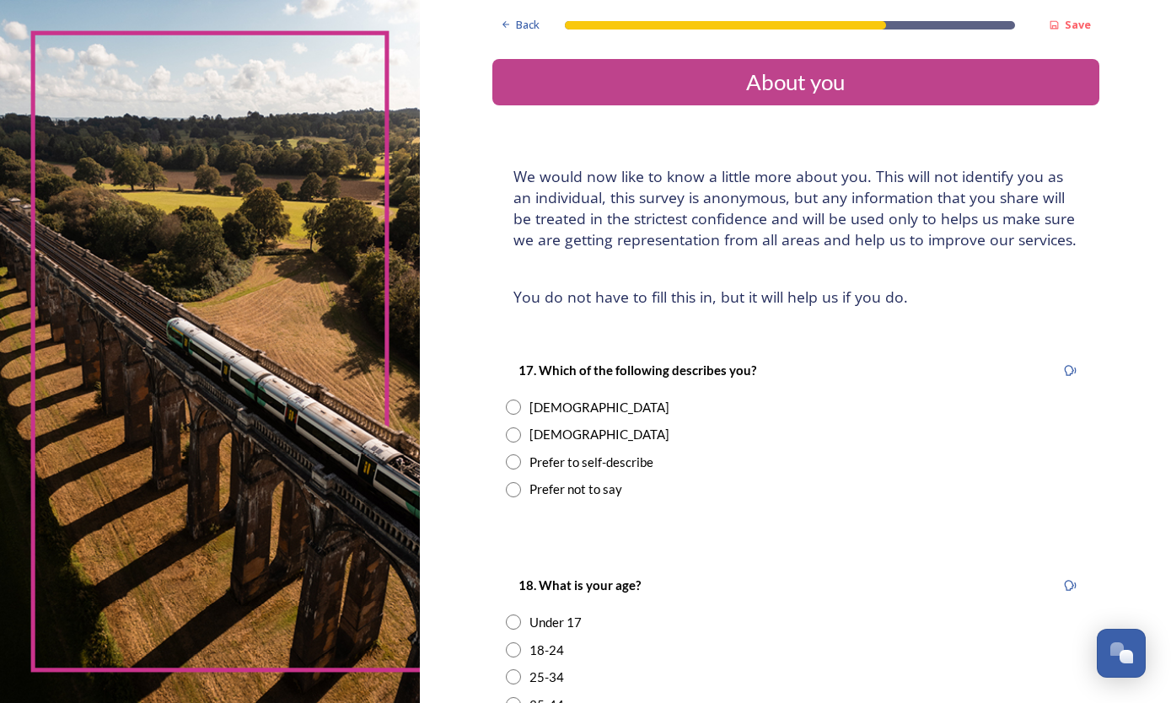
click at [522, 402] on div "[DEMOGRAPHIC_DATA]" at bounding box center [796, 407] width 580 height 19
radio input "true"
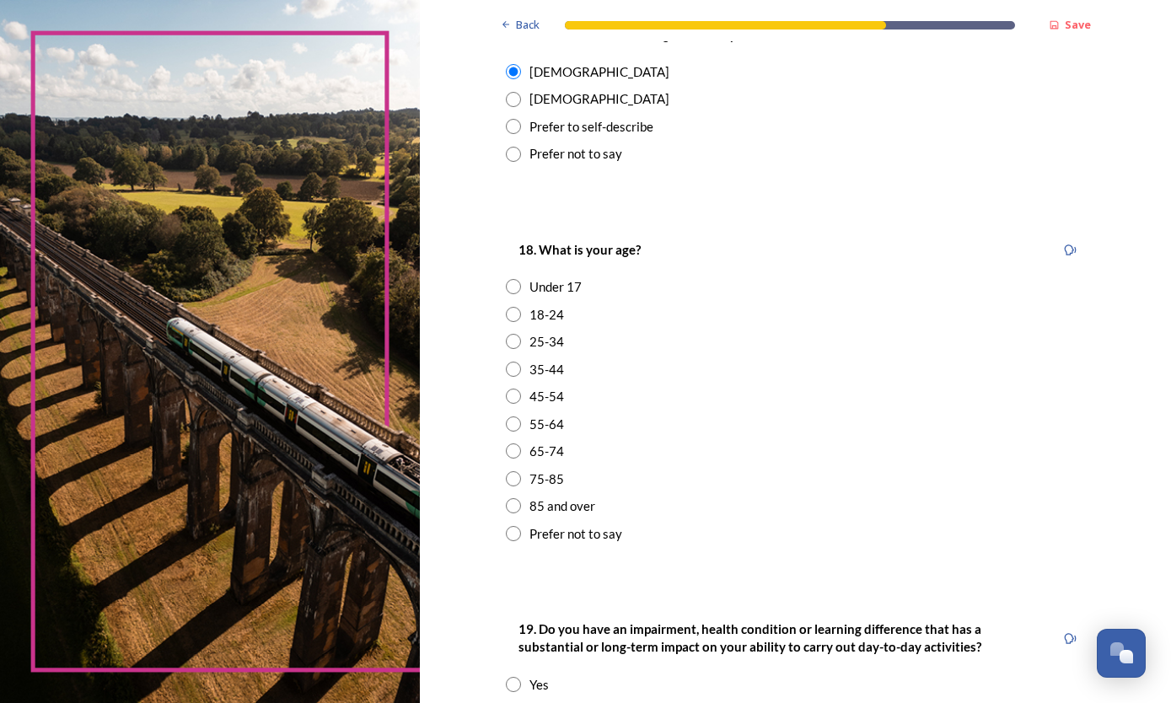
scroll to position [336, 0]
click at [517, 471] on input "radio" at bounding box center [513, 478] width 15 height 15
radio input "true"
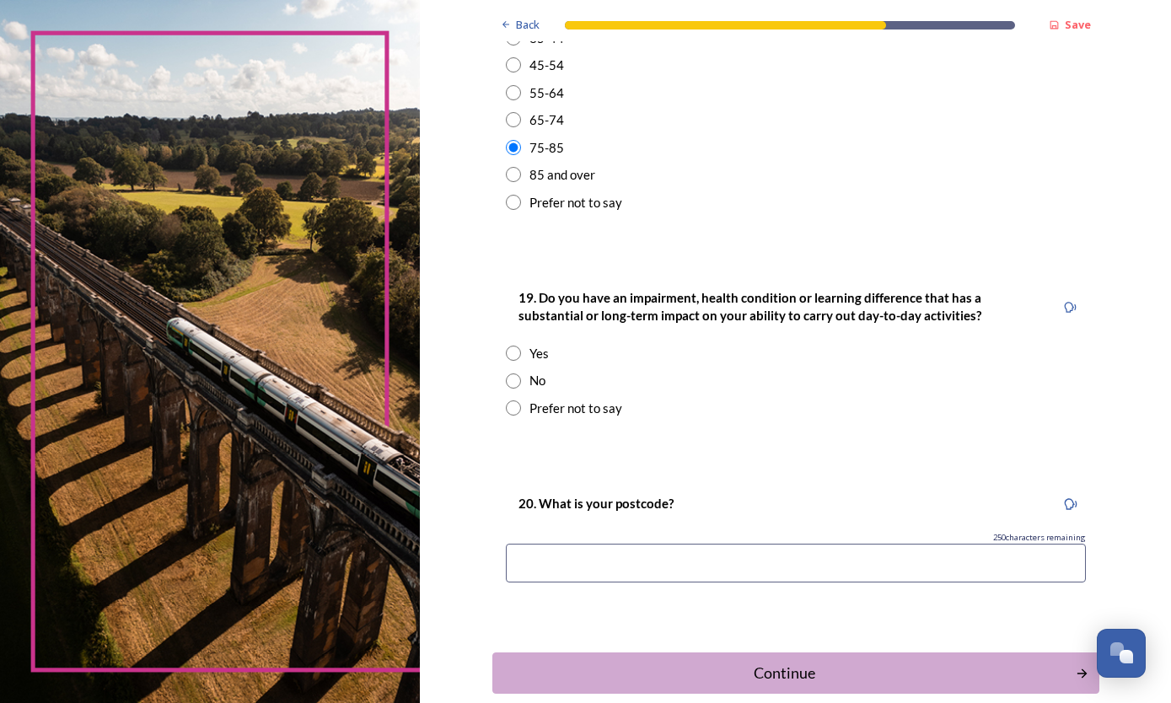
scroll to position [665, 0]
click at [520, 373] on div "No" at bounding box center [796, 382] width 580 height 19
radio input "true"
click at [556, 555] on input at bounding box center [796, 565] width 580 height 39
type input "RH13 8EH"
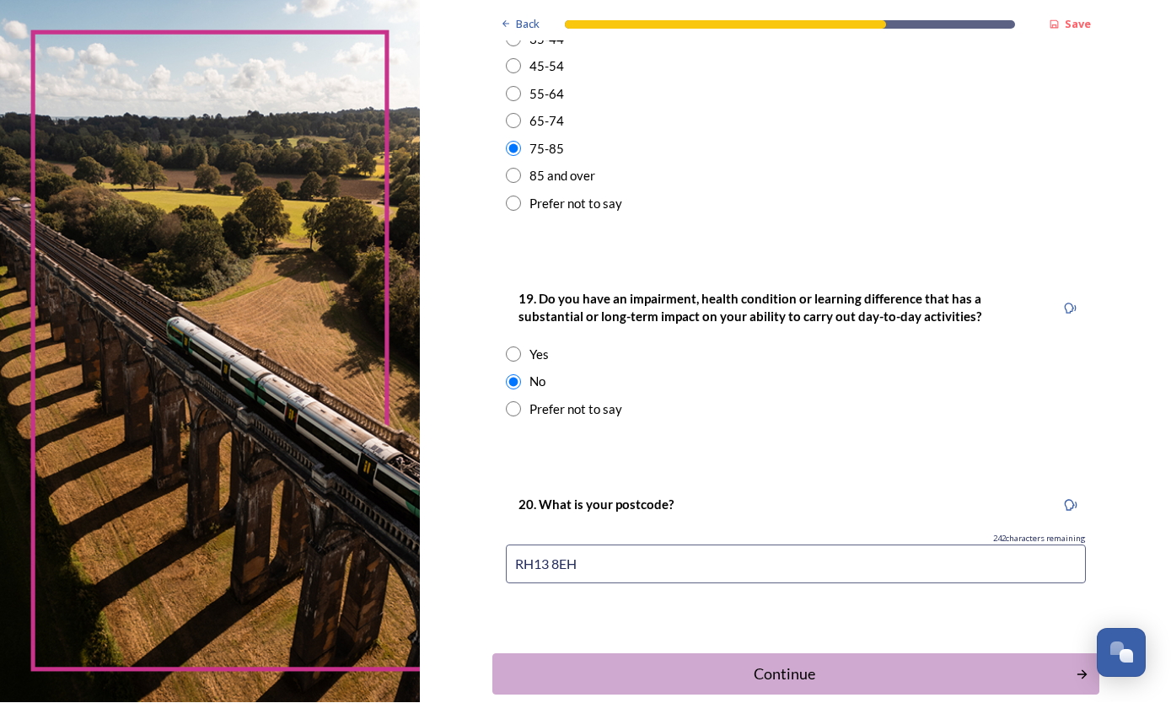
scroll to position [75, 0]
click at [795, 654] on button "Continue" at bounding box center [795, 674] width 607 height 41
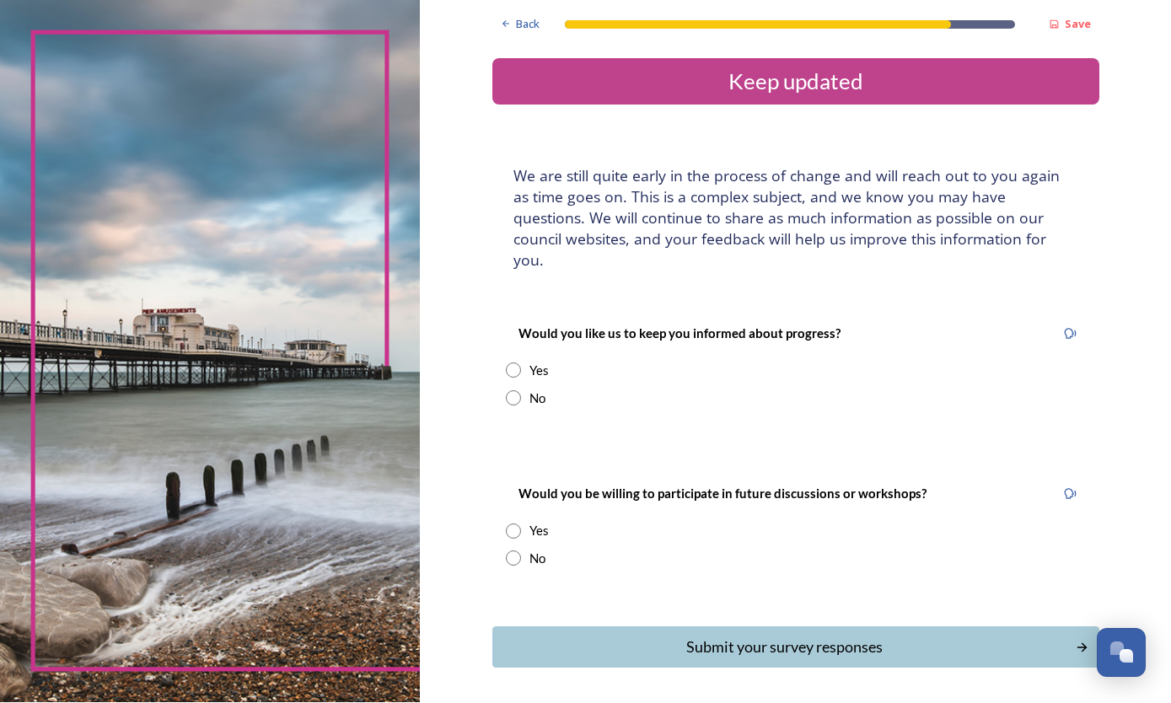
scroll to position [0, 0]
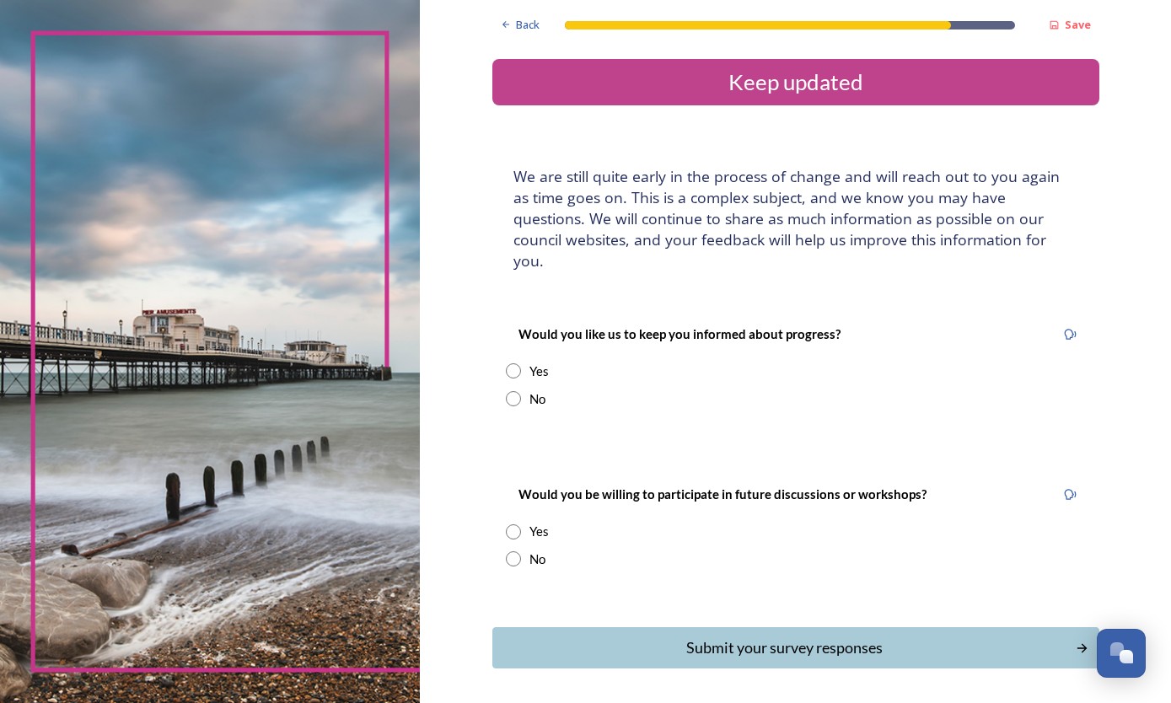
click at [532, 362] on div "Yes" at bounding box center [539, 371] width 19 height 19
radio input "true"
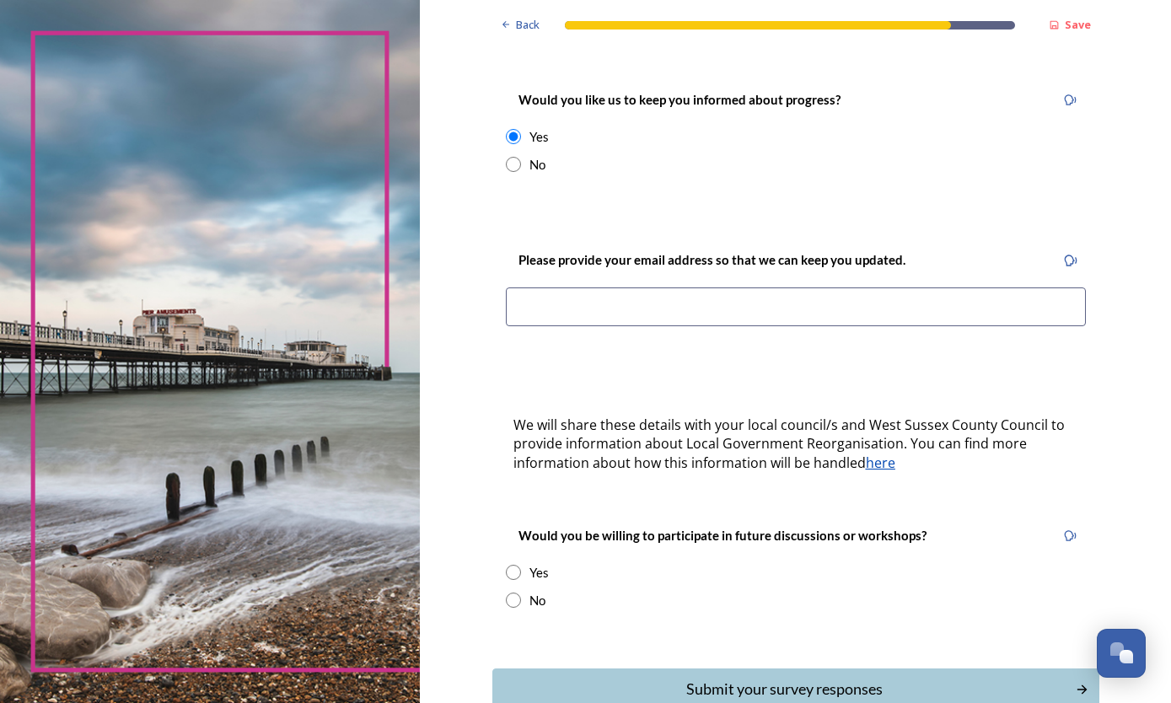
scroll to position [234, 0]
click at [548, 288] on input at bounding box center [796, 307] width 580 height 39
click at [535, 564] on div "Yes" at bounding box center [539, 573] width 19 height 19
radio input "true"
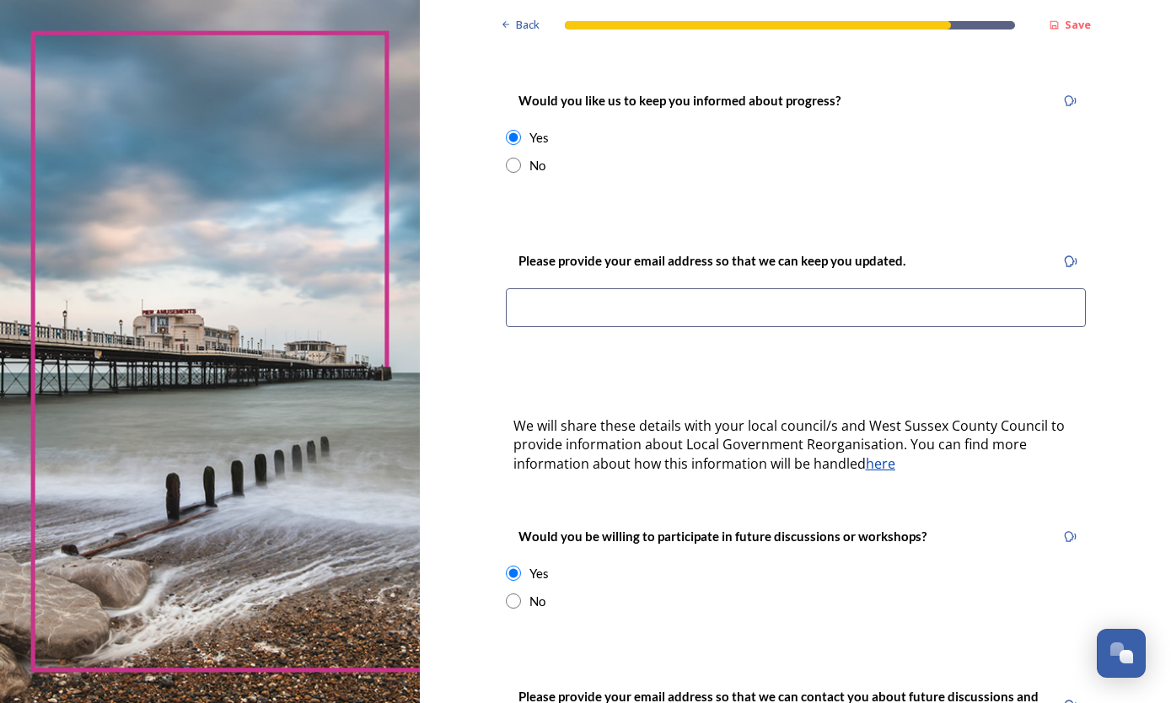
click at [541, 288] on input at bounding box center [796, 307] width 580 height 39
type input "[EMAIL_ADDRESS][DOMAIN_NAME]"
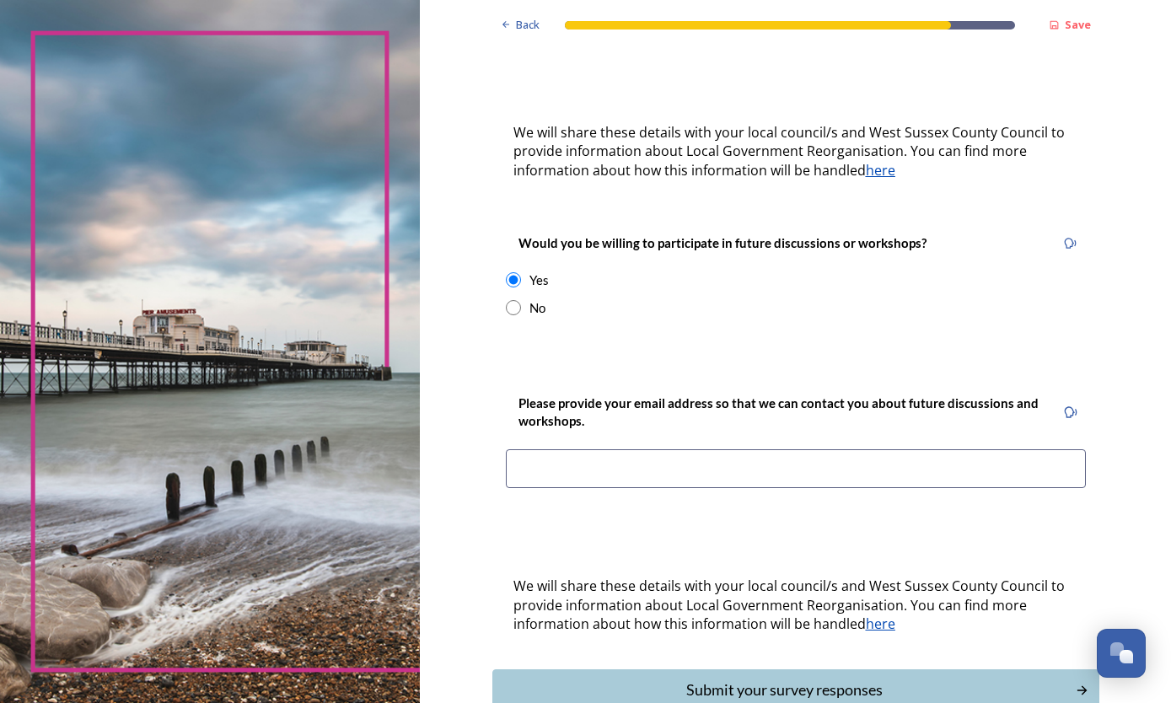
scroll to position [524, 0]
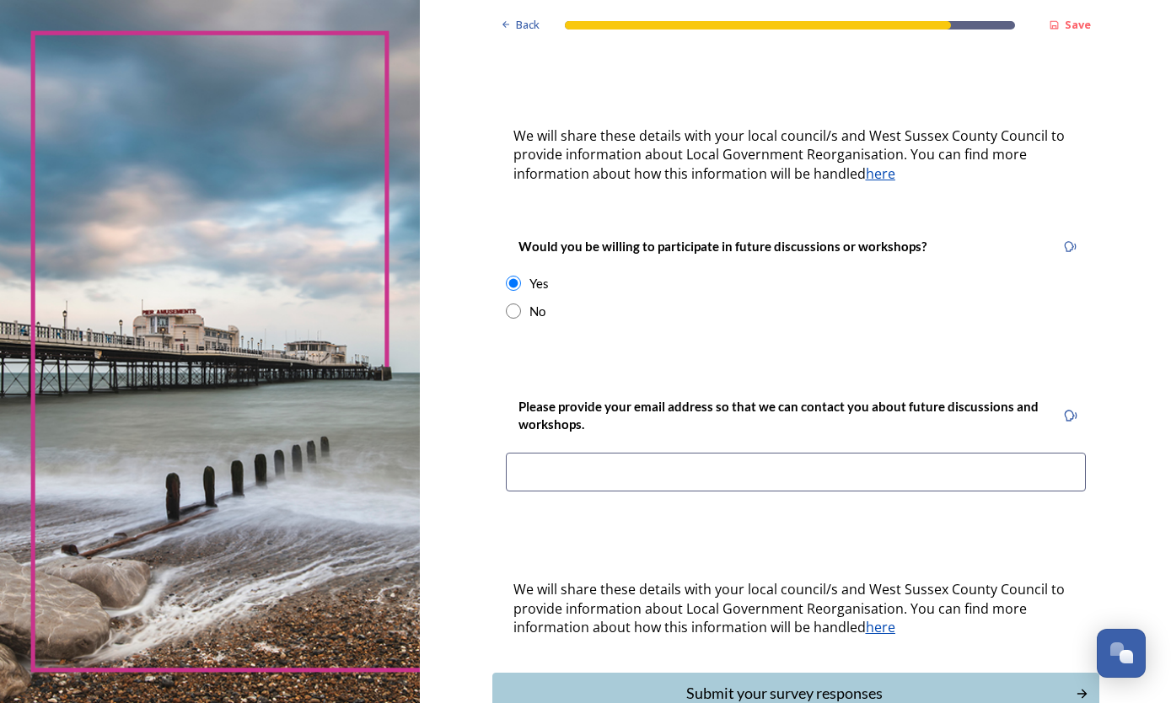
click at [536, 453] on input at bounding box center [796, 472] width 580 height 39
type input "[EMAIL_ADDRESS][DOMAIN_NAME]"
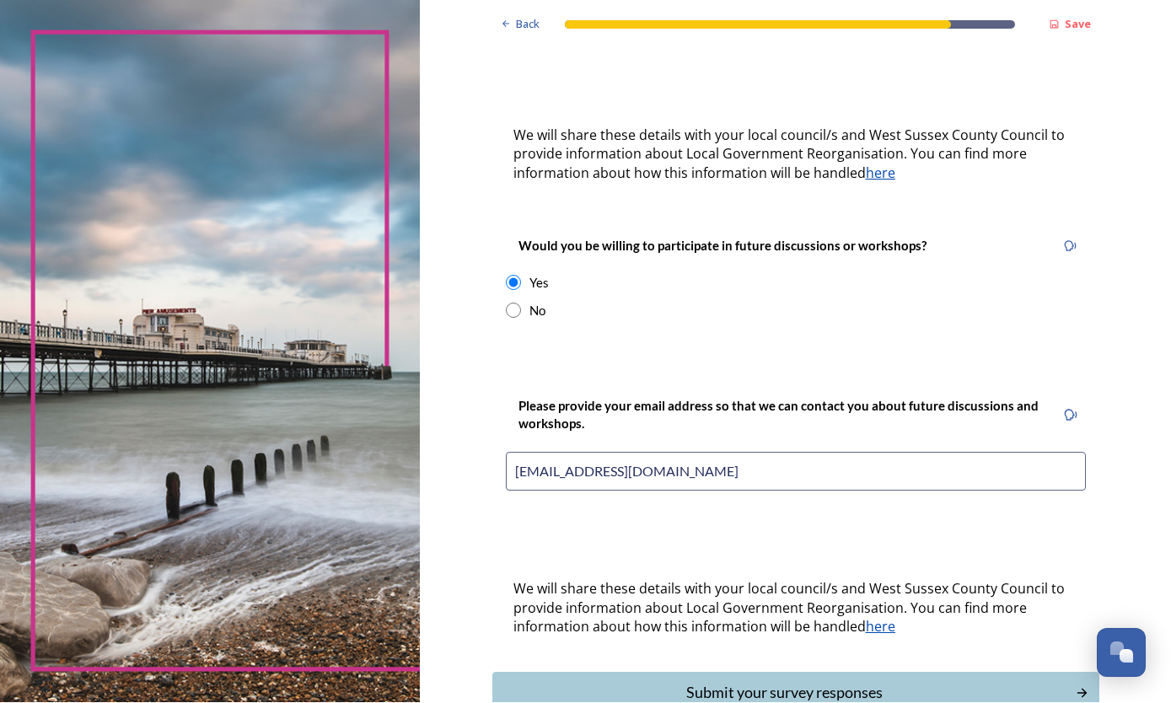
click at [841, 682] on div "Submit your survey responses" at bounding box center [785, 693] width 566 height 23
